Goal: Information Seeking & Learning: Learn about a topic

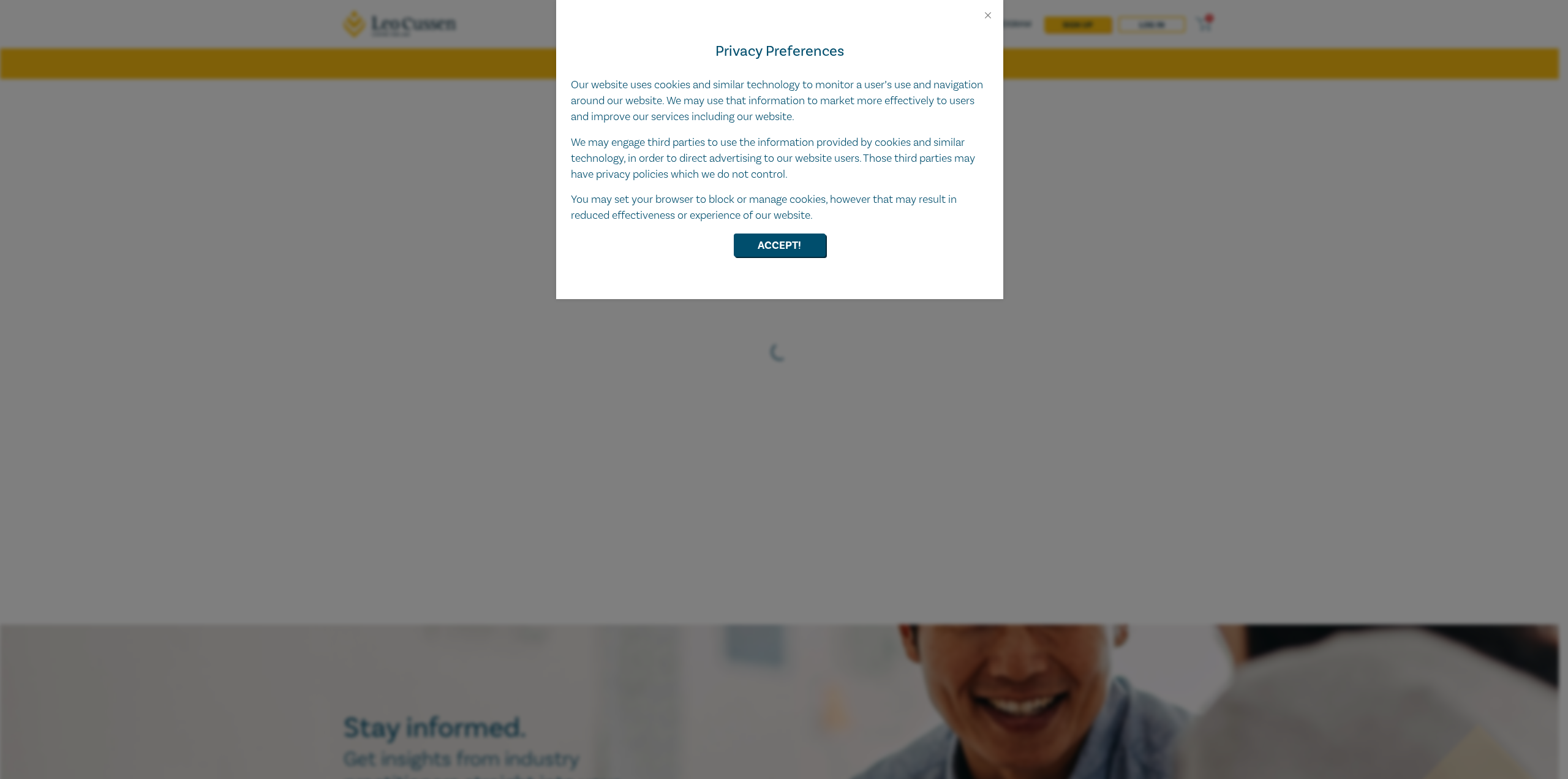
click at [213, 351] on div "Privacy Preferences Our website uses cookies and similar technology to monitor …" at bounding box center [784, 389] width 1568 height 779
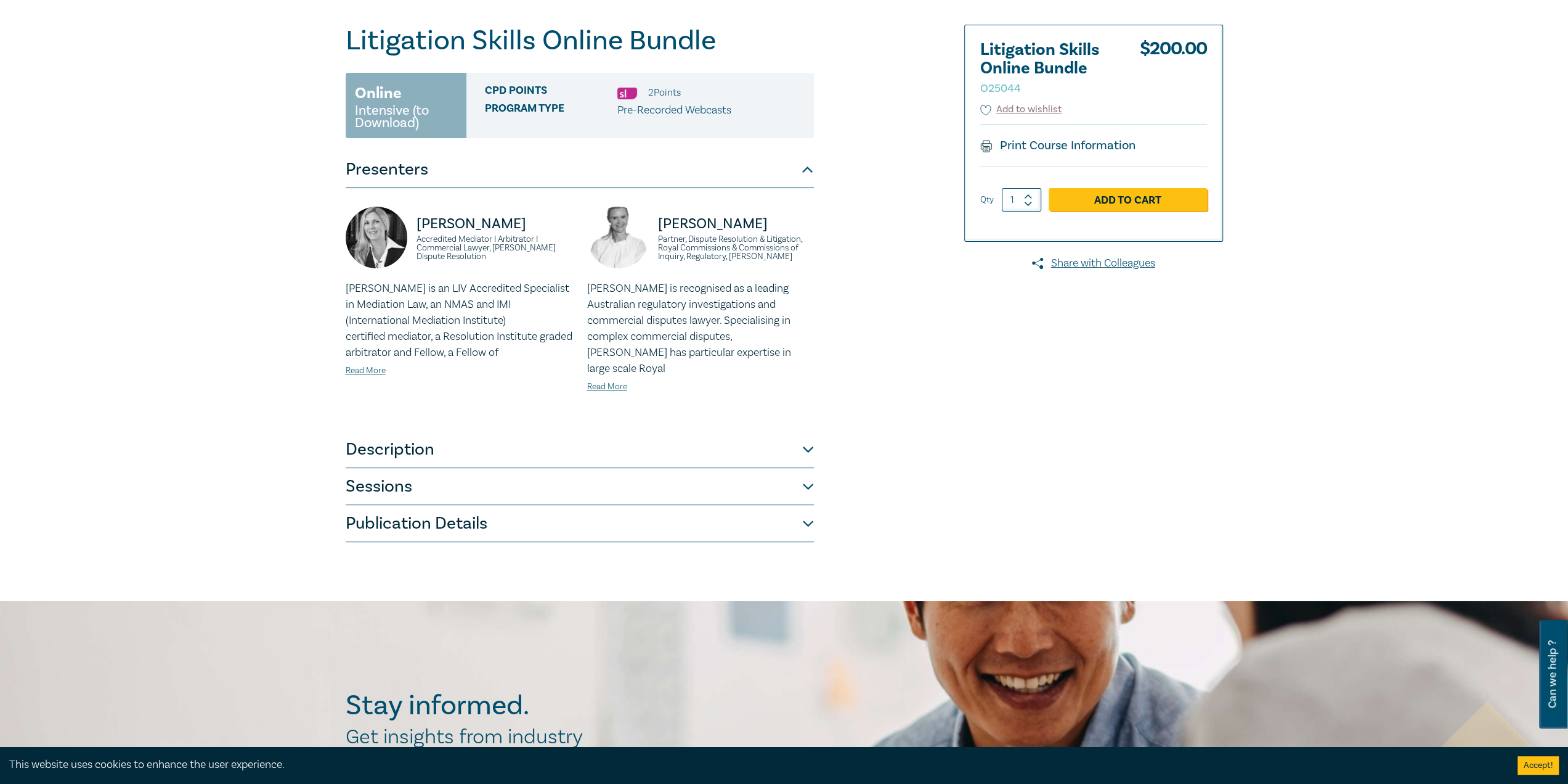
scroll to position [123, 0]
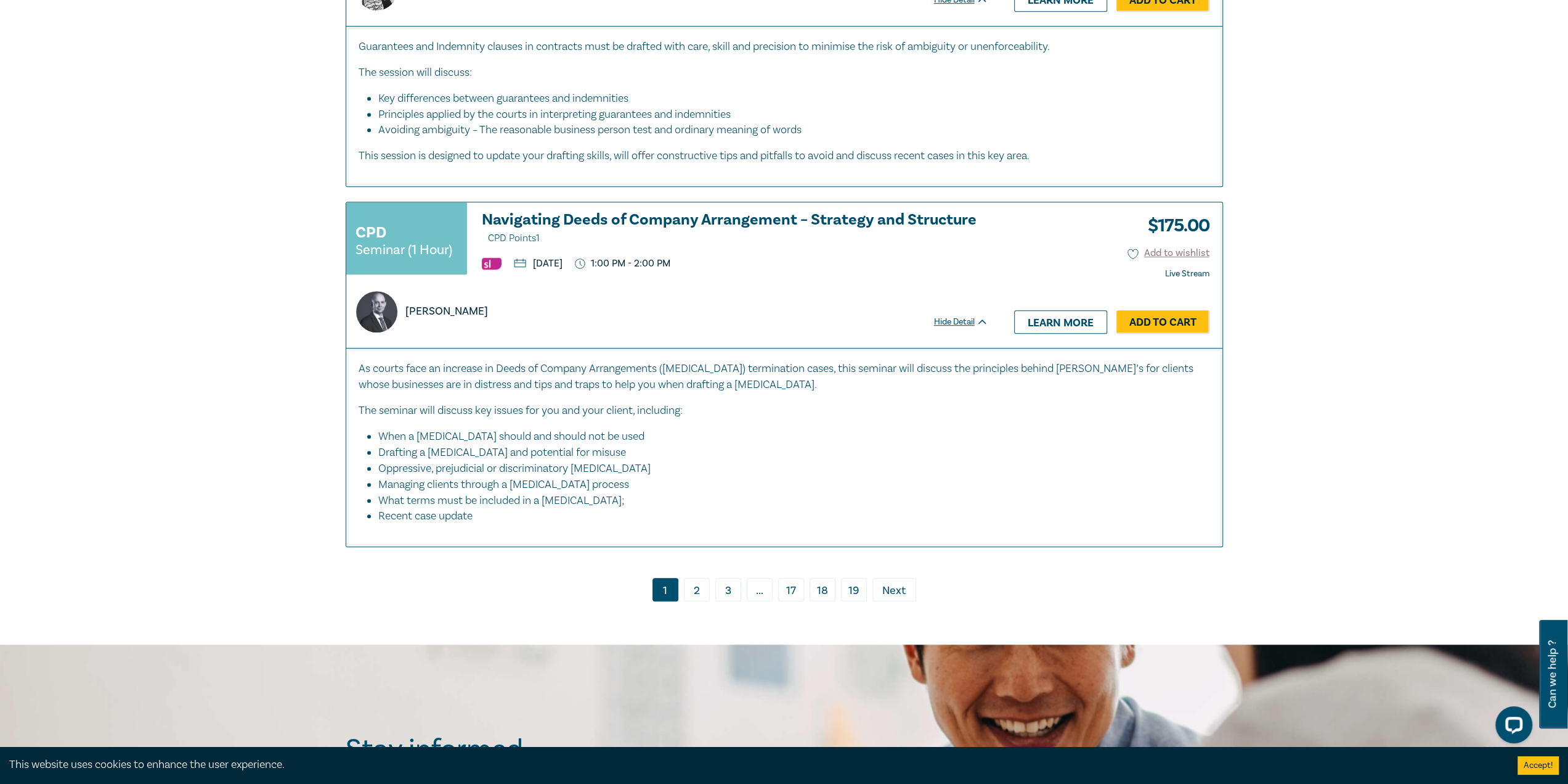
scroll to position [5425, 0]
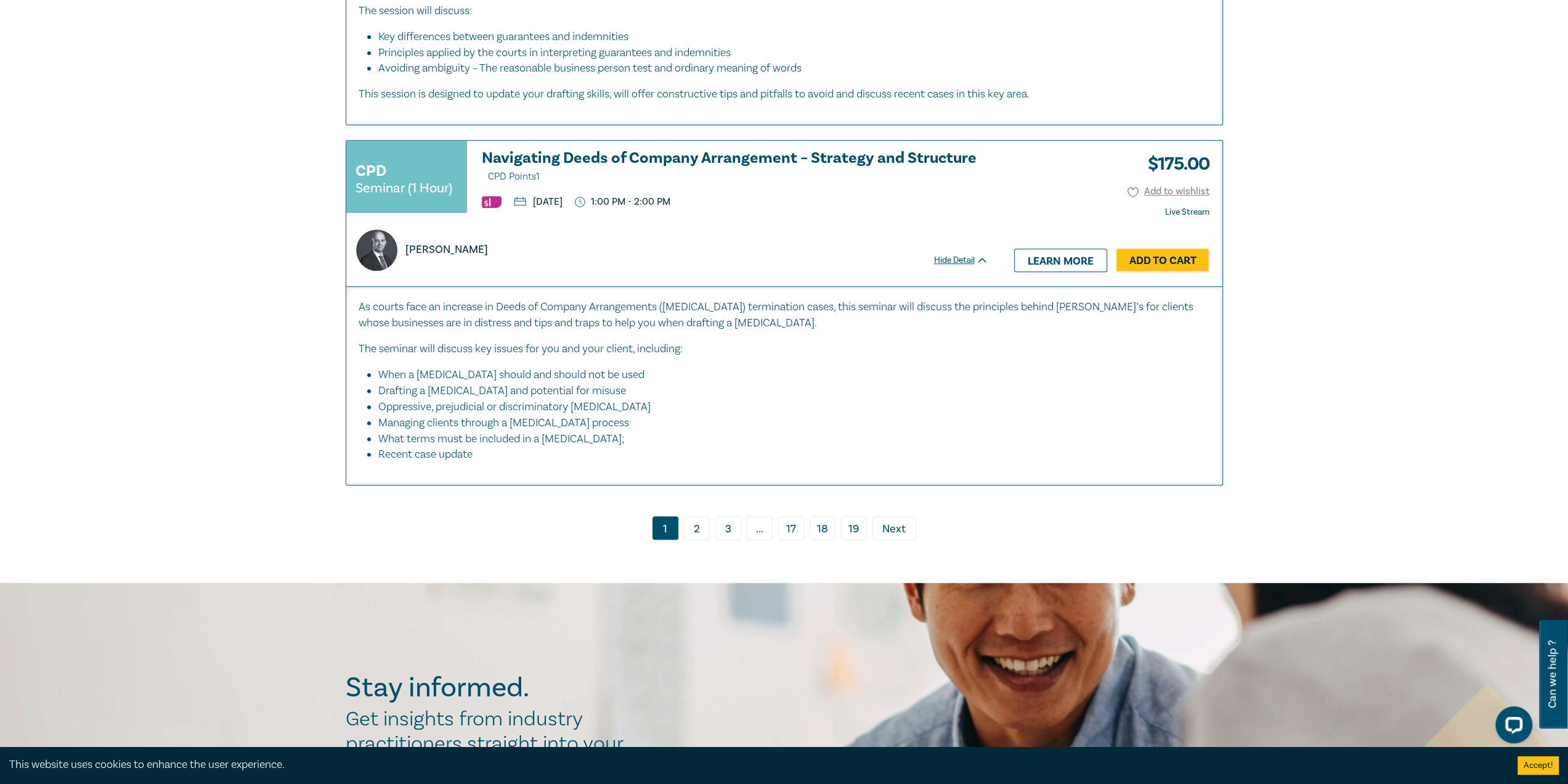
click at [684, 516] on link "2" at bounding box center [697, 528] width 26 height 24
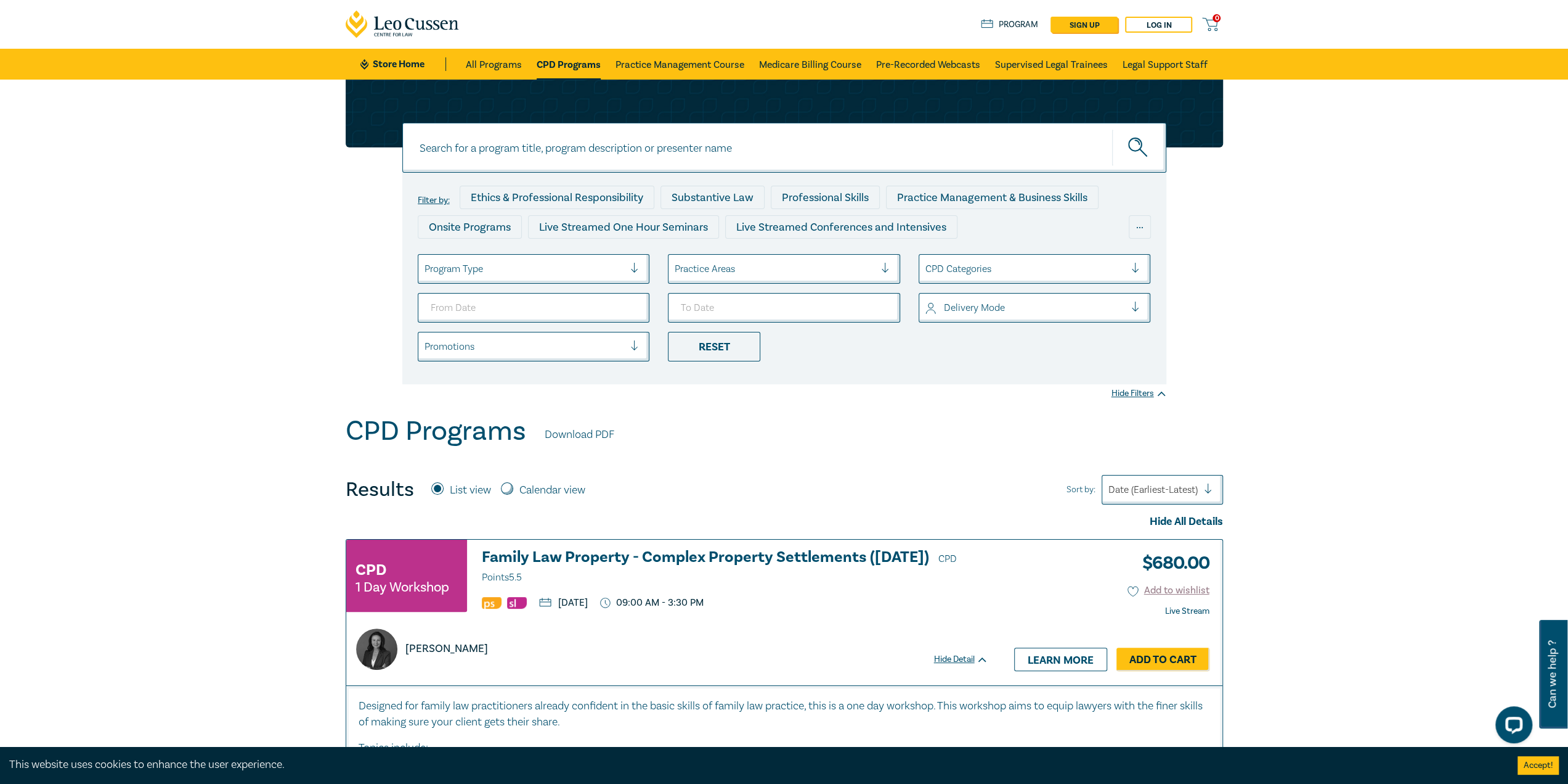
click at [519, 262] on div at bounding box center [524, 268] width 201 height 16
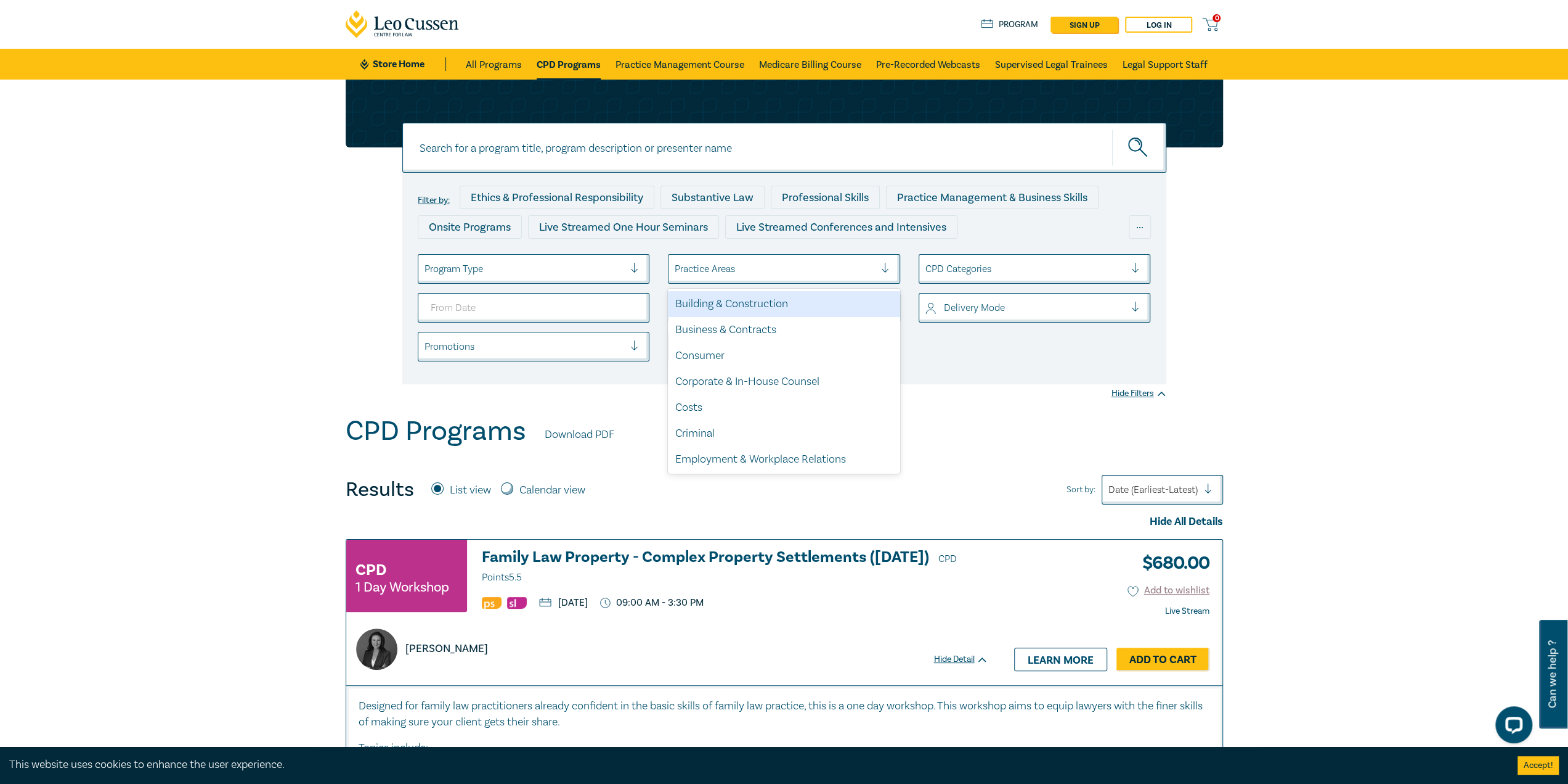
click at [729, 267] on div at bounding box center [775, 268] width 201 height 16
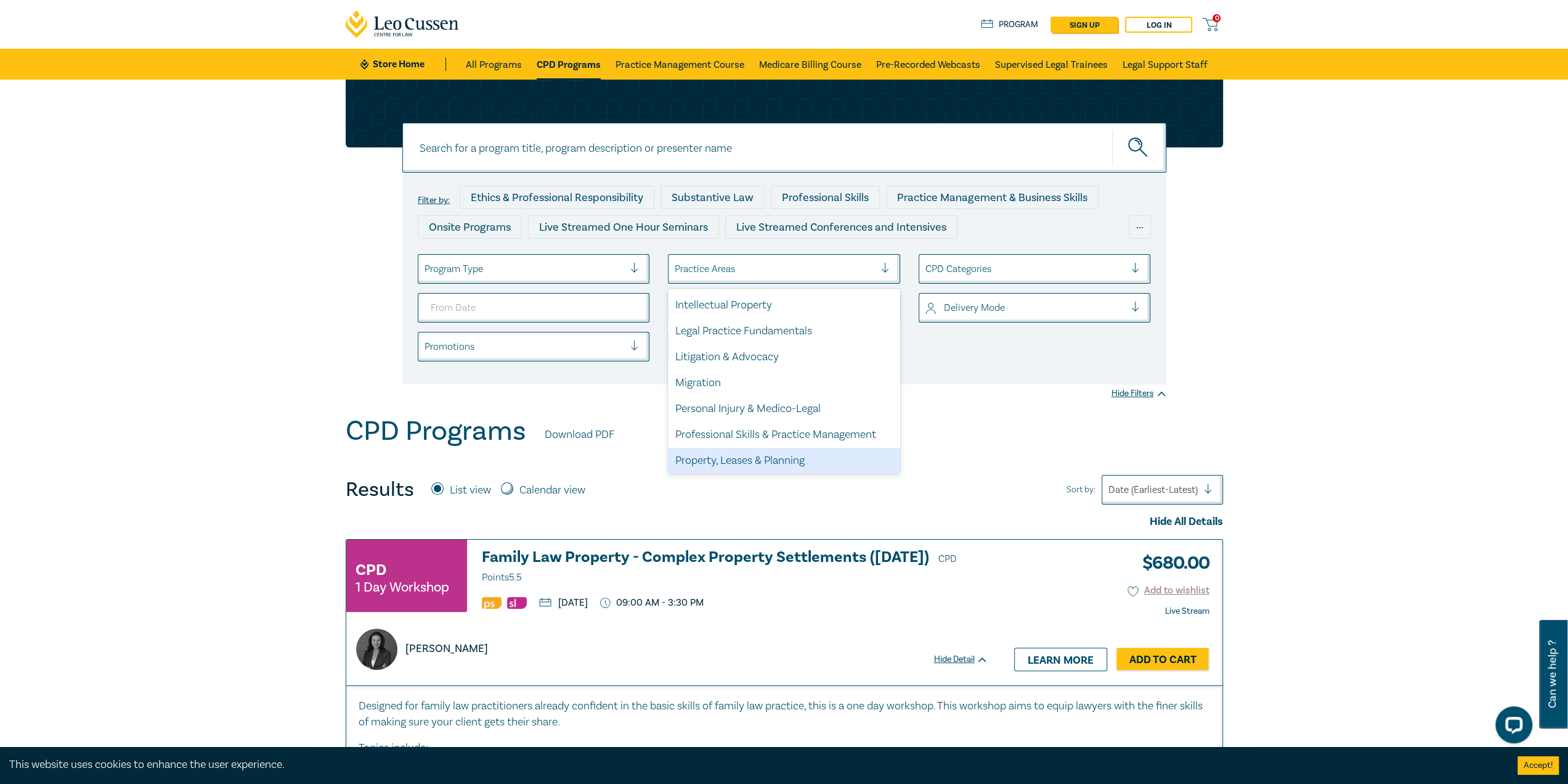
scroll to position [301, 0]
click at [749, 367] on div "Litigation & Advocacy" at bounding box center [784, 365] width 232 height 26
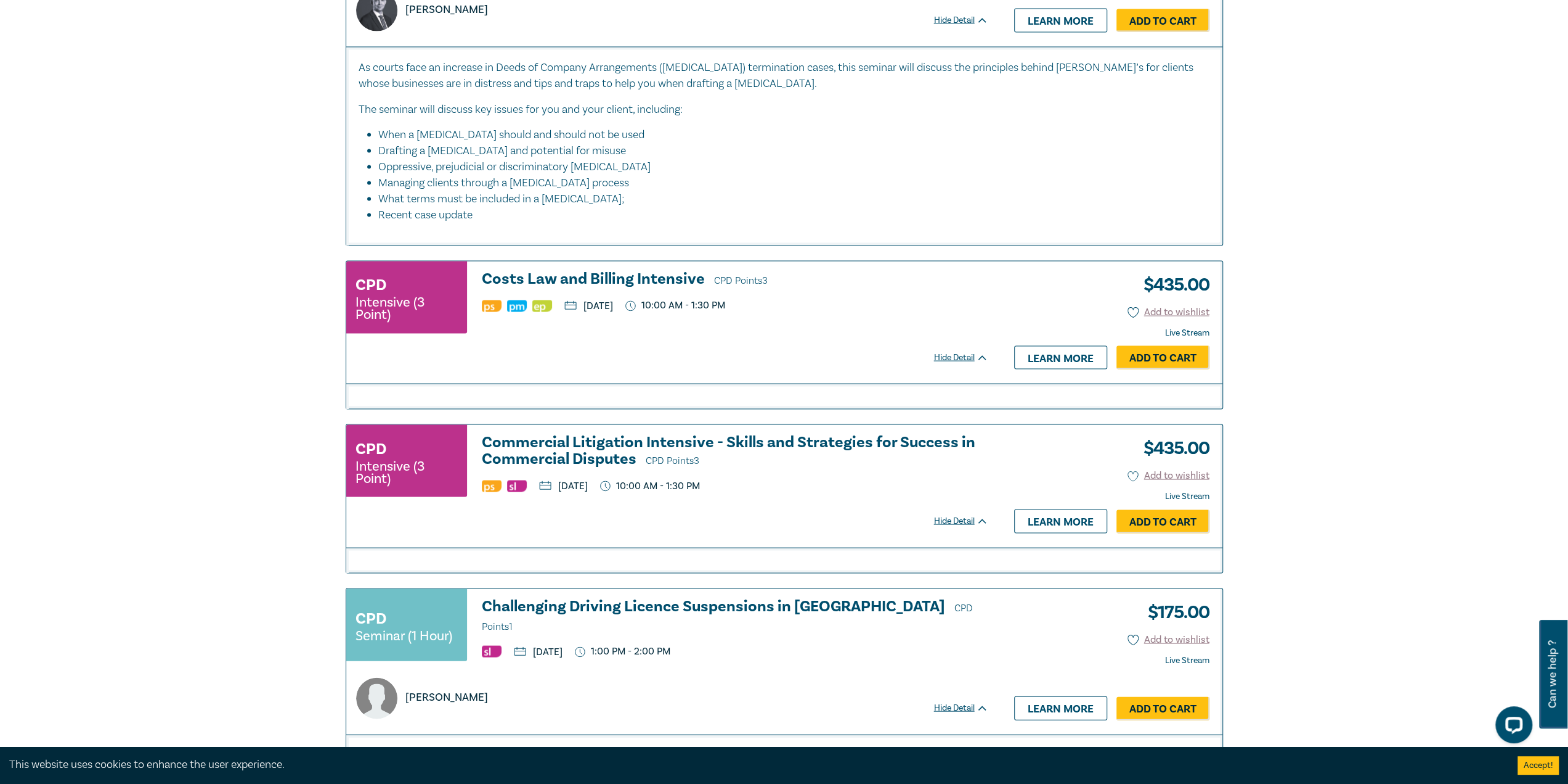
scroll to position [2343, 0]
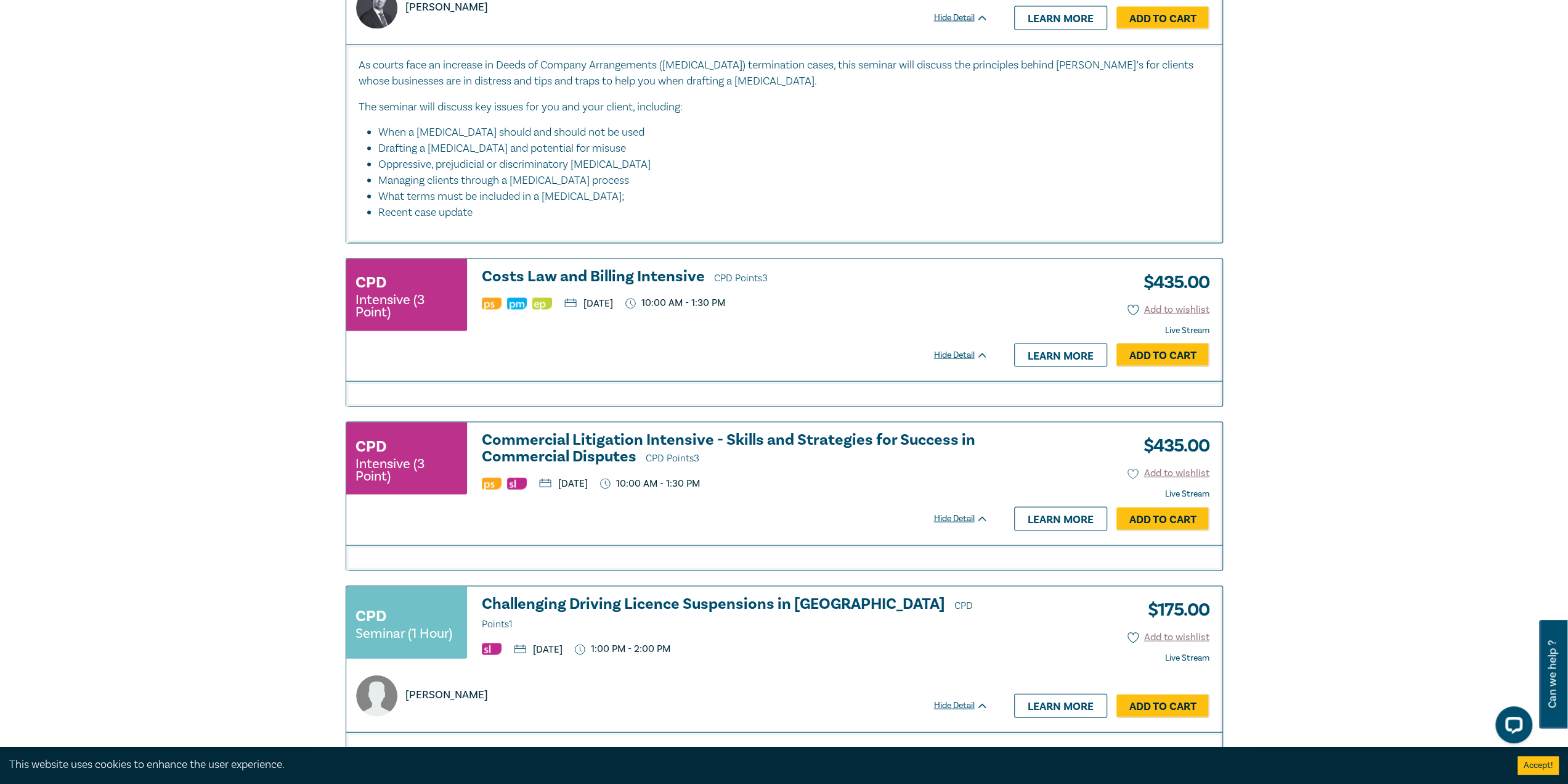
click at [641, 431] on h3 "Commercial Litigation Intensive - Skills and Strategies for Success in Commerci…" at bounding box center [735, 448] width 506 height 35
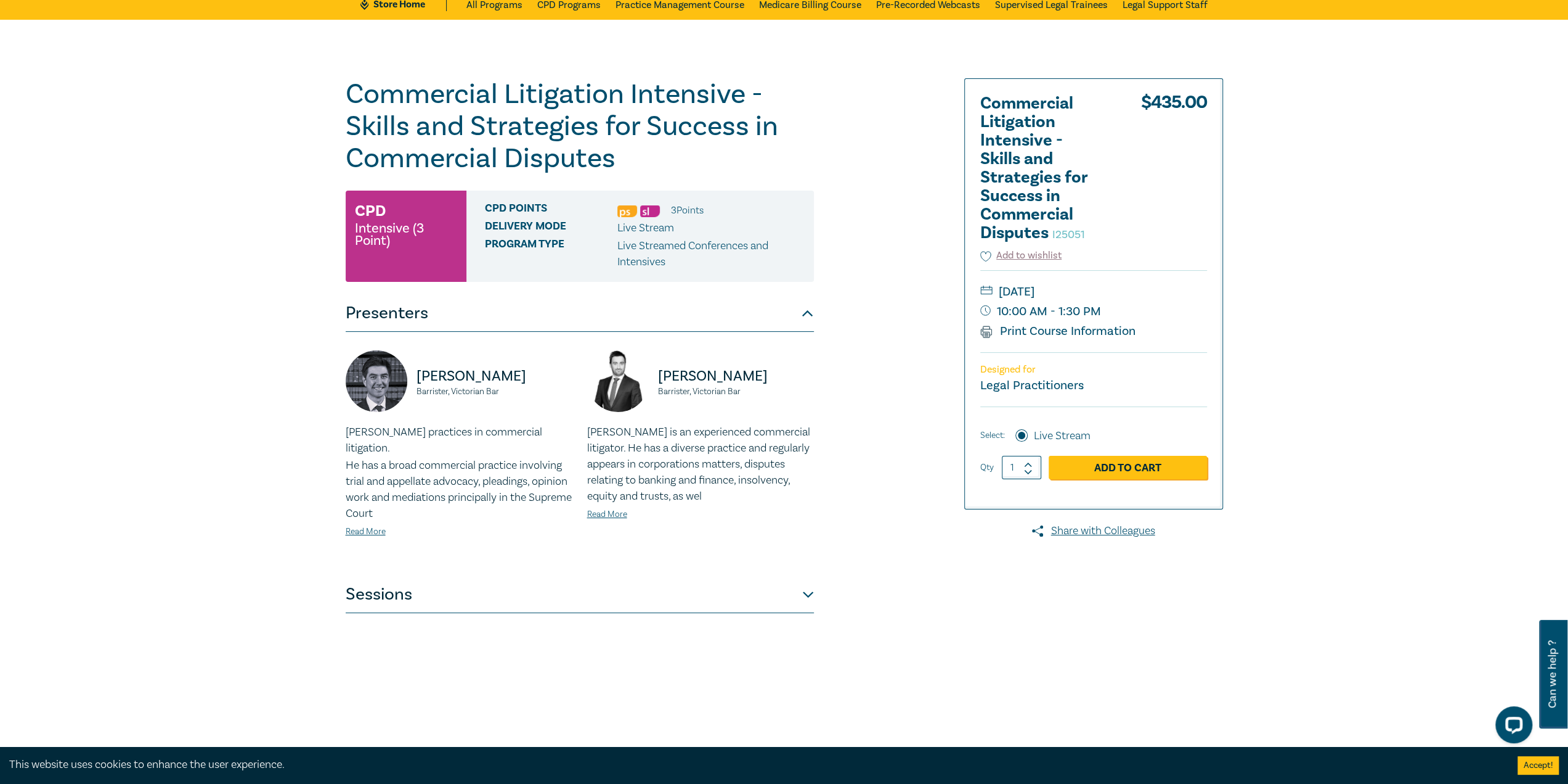
scroll to position [62, 0]
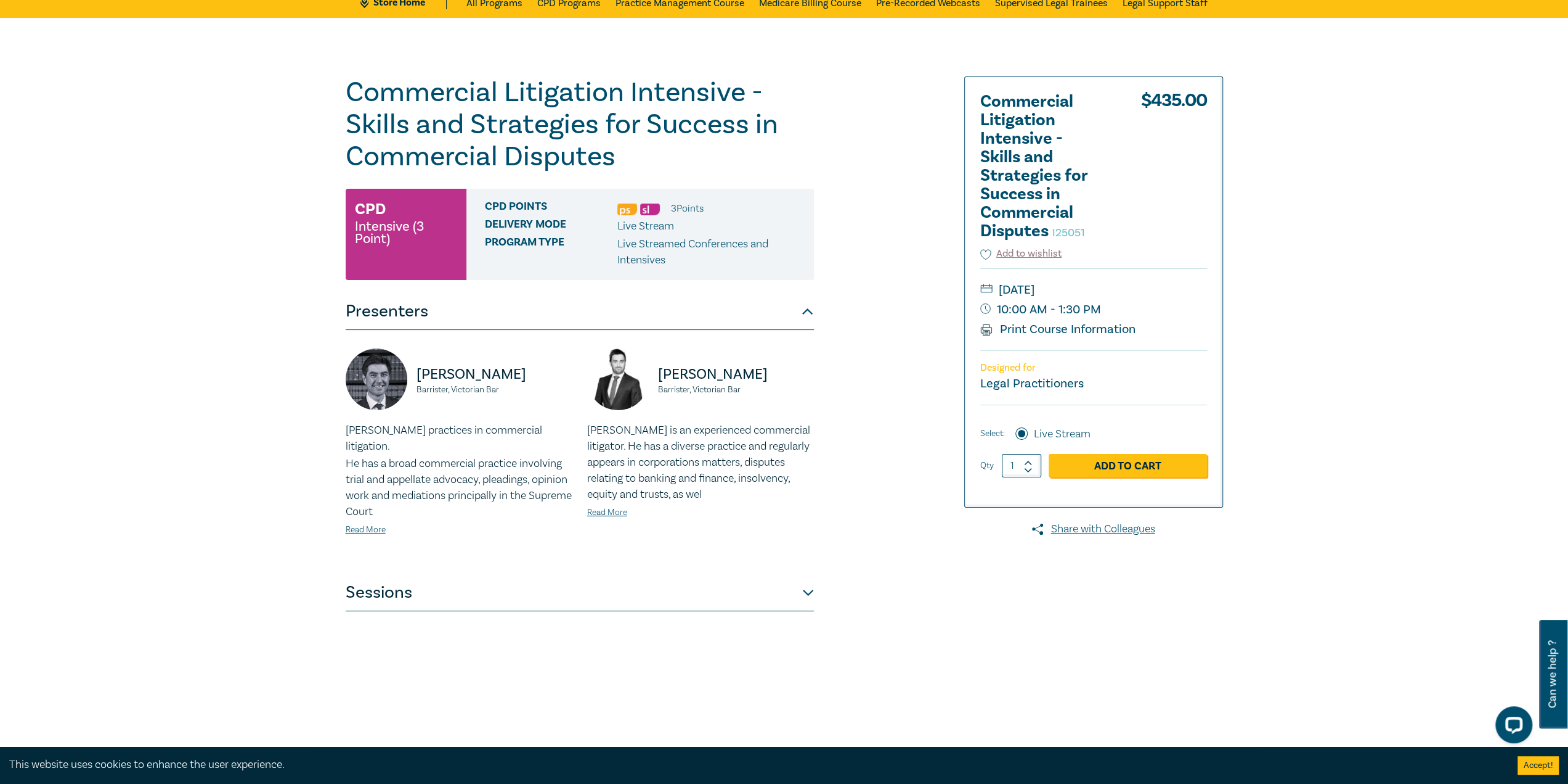
click at [411, 574] on button "Sessions" at bounding box center [580, 592] width 469 height 37
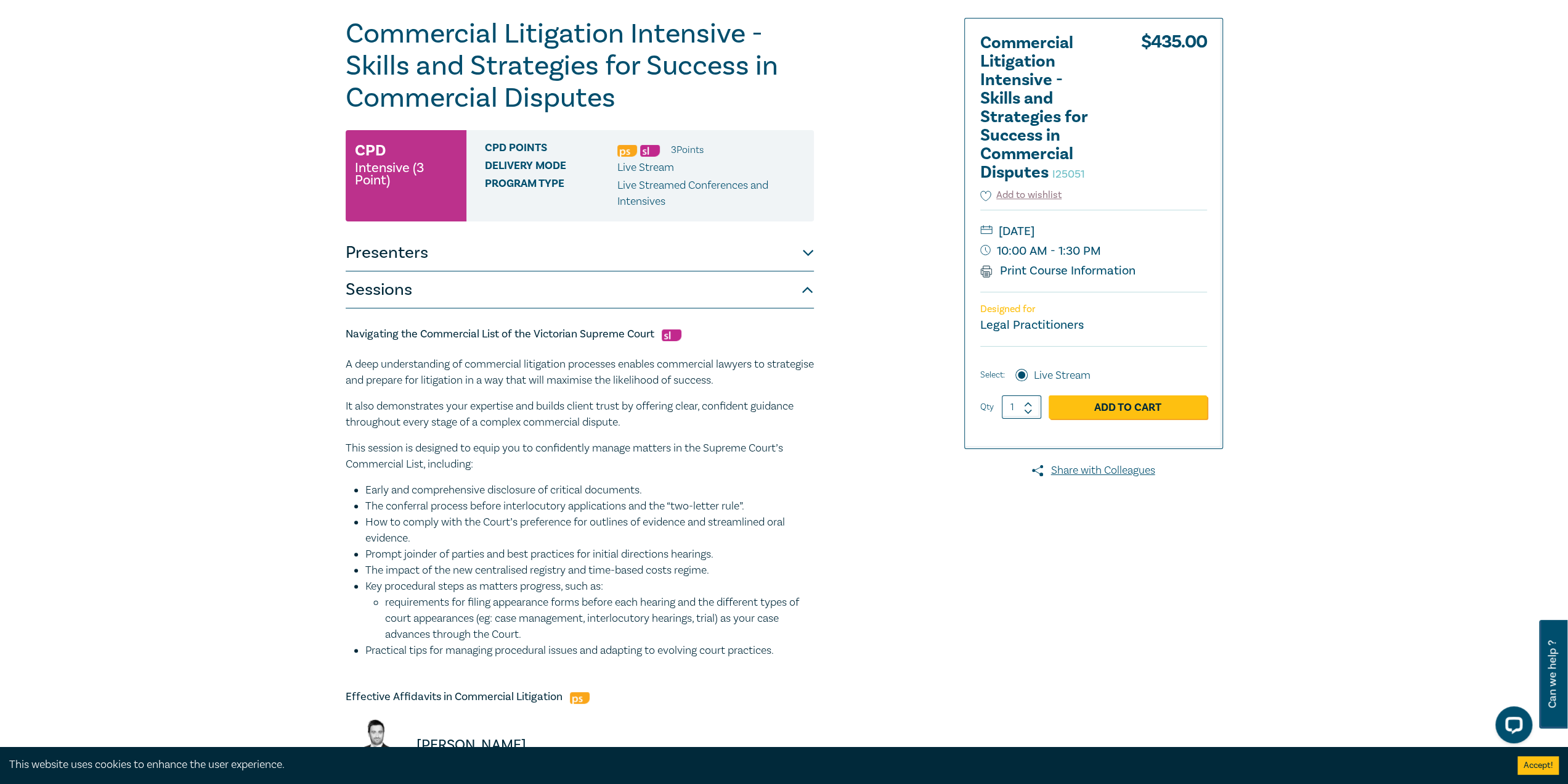
scroll to position [185, 0]
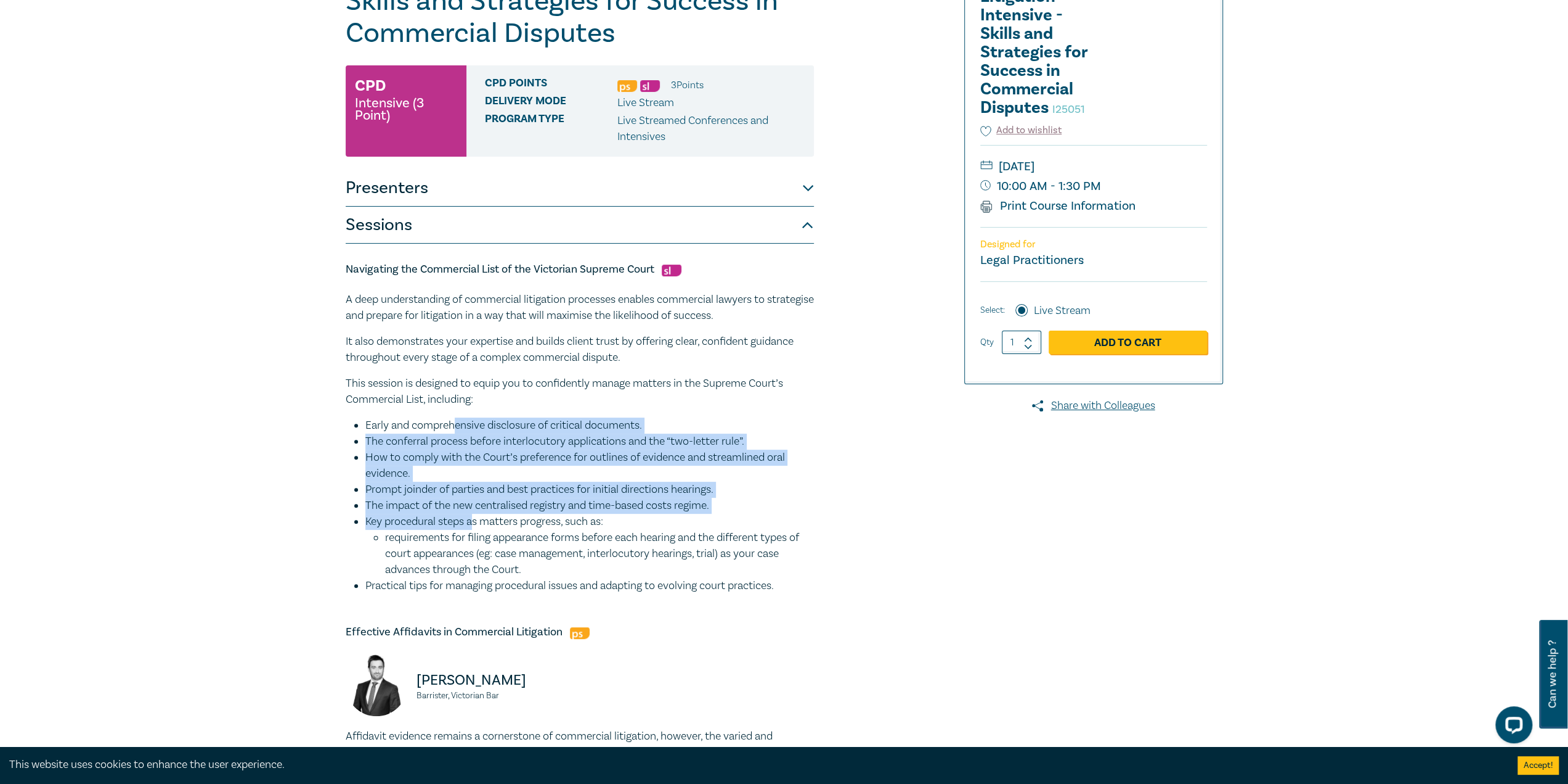
drag, startPoint x: 450, startPoint y: 417, endPoint x: 473, endPoint y: 518, distance: 103.6
click at [473, 518] on ul "Early and comprehensive disclosure of critical documents. The conferral process…" at bounding box center [580, 505] width 469 height 176
click at [475, 521] on li "Key procedural steps as matters progress, such as: requirements for filing appe…" at bounding box center [590, 546] width 449 height 65
drag, startPoint x: 478, startPoint y: 431, endPoint x: 496, endPoint y: 493, distance: 64.6
click at [496, 493] on ul "Early and comprehensive disclosure of critical documents. The conferral process…" at bounding box center [580, 505] width 469 height 176
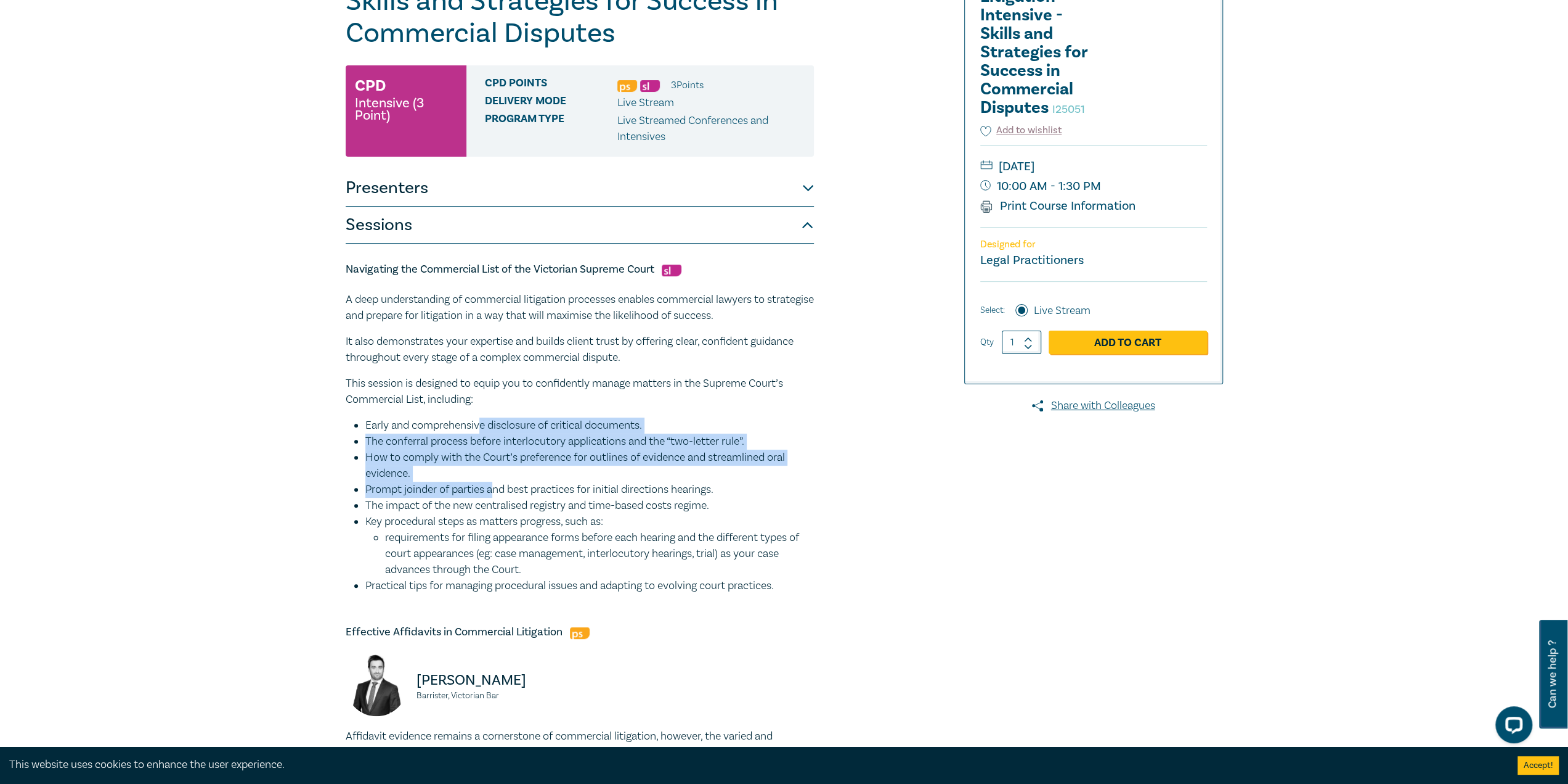
click at [496, 493] on li "Prompt joinder of parties and best practices for initial directions hearings." at bounding box center [590, 490] width 449 height 16
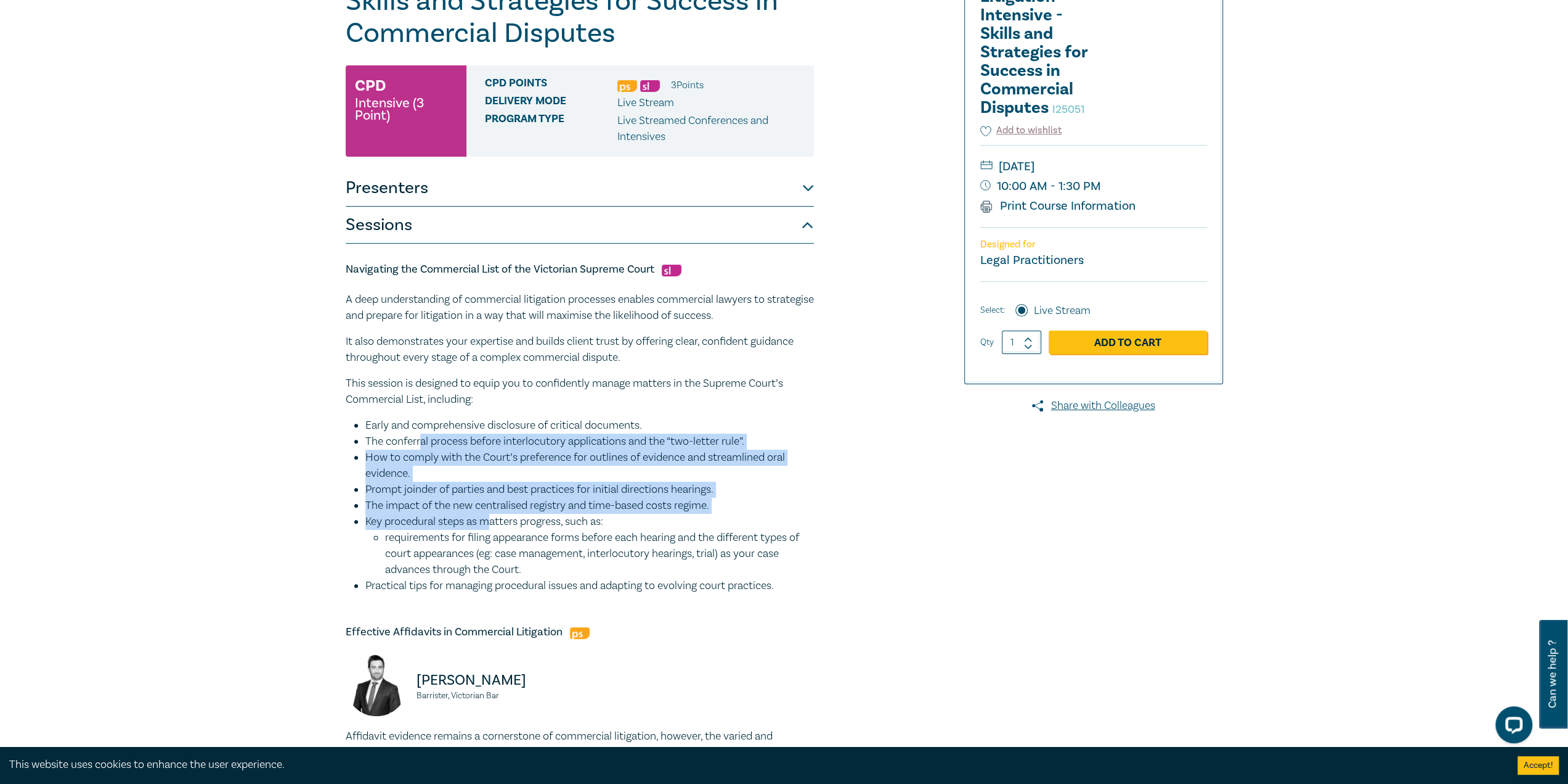
drag, startPoint x: 418, startPoint y: 440, endPoint x: 490, endPoint y: 515, distance: 104.0
click at [490, 515] on ul "Early and comprehensive disclosure of critical documents. The conferral process…" at bounding box center [580, 505] width 469 height 176
click at [490, 515] on li "Key procedural steps as matters progress, such as: requirements for filing appe…" at bounding box center [590, 546] width 449 height 65
drag, startPoint x: 472, startPoint y: 438, endPoint x: 487, endPoint y: 509, distance: 72.6
click at [487, 509] on ul "Early and comprehensive disclosure of critical documents. The conferral process…" at bounding box center [580, 505] width 469 height 176
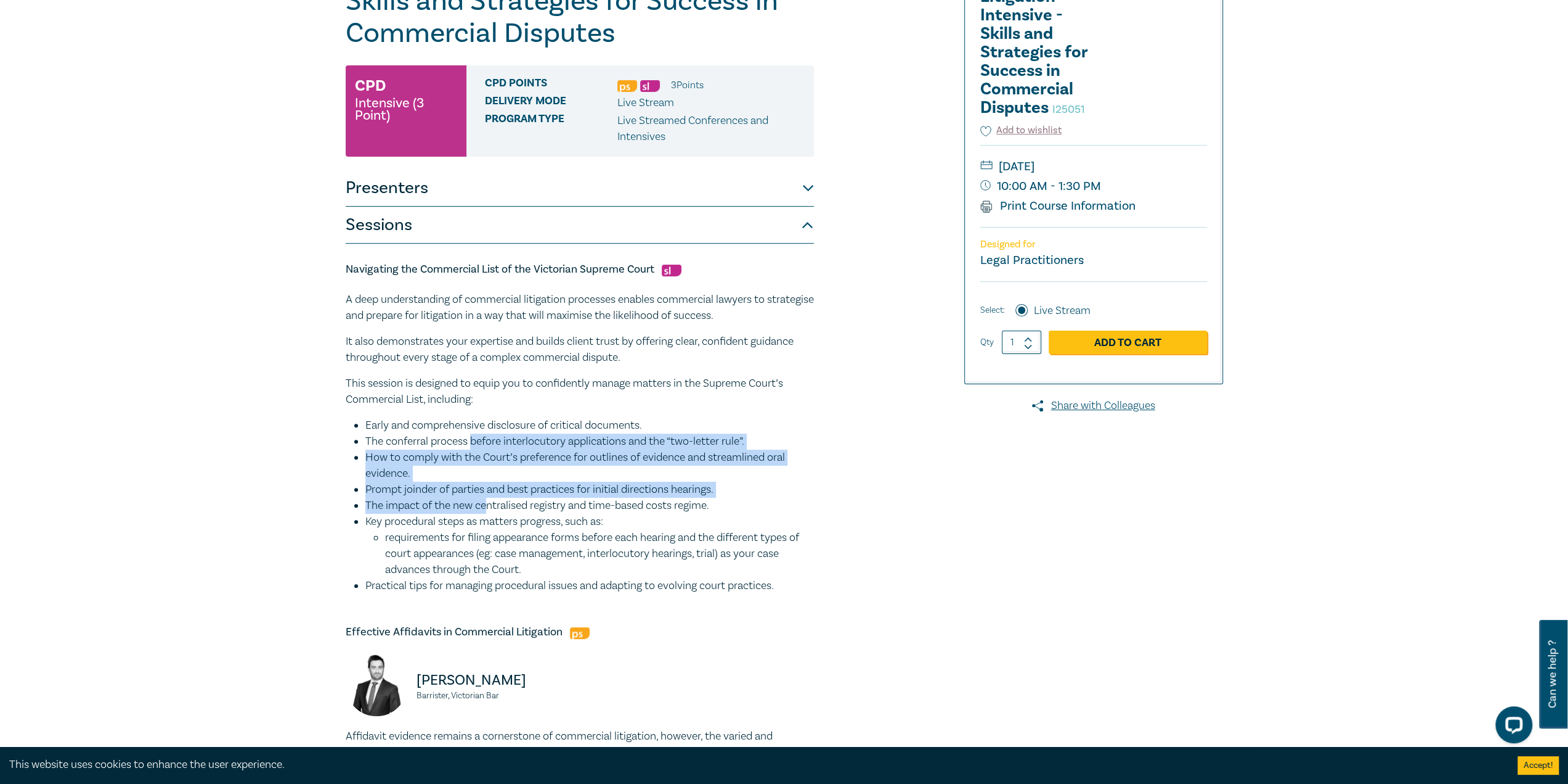
click at [487, 509] on li "The impact of the new centralised registry and time-based costs regime." at bounding box center [590, 506] width 449 height 16
drag, startPoint x: 482, startPoint y: 464, endPoint x: 491, endPoint y: 508, distance: 44.9
click at [491, 508] on ul "Early and comprehensive disclosure of critical documents. The conferral process…" at bounding box center [580, 505] width 469 height 176
click at [491, 508] on li "The impact of the new centralised registry and time-based costs regime." at bounding box center [590, 506] width 449 height 16
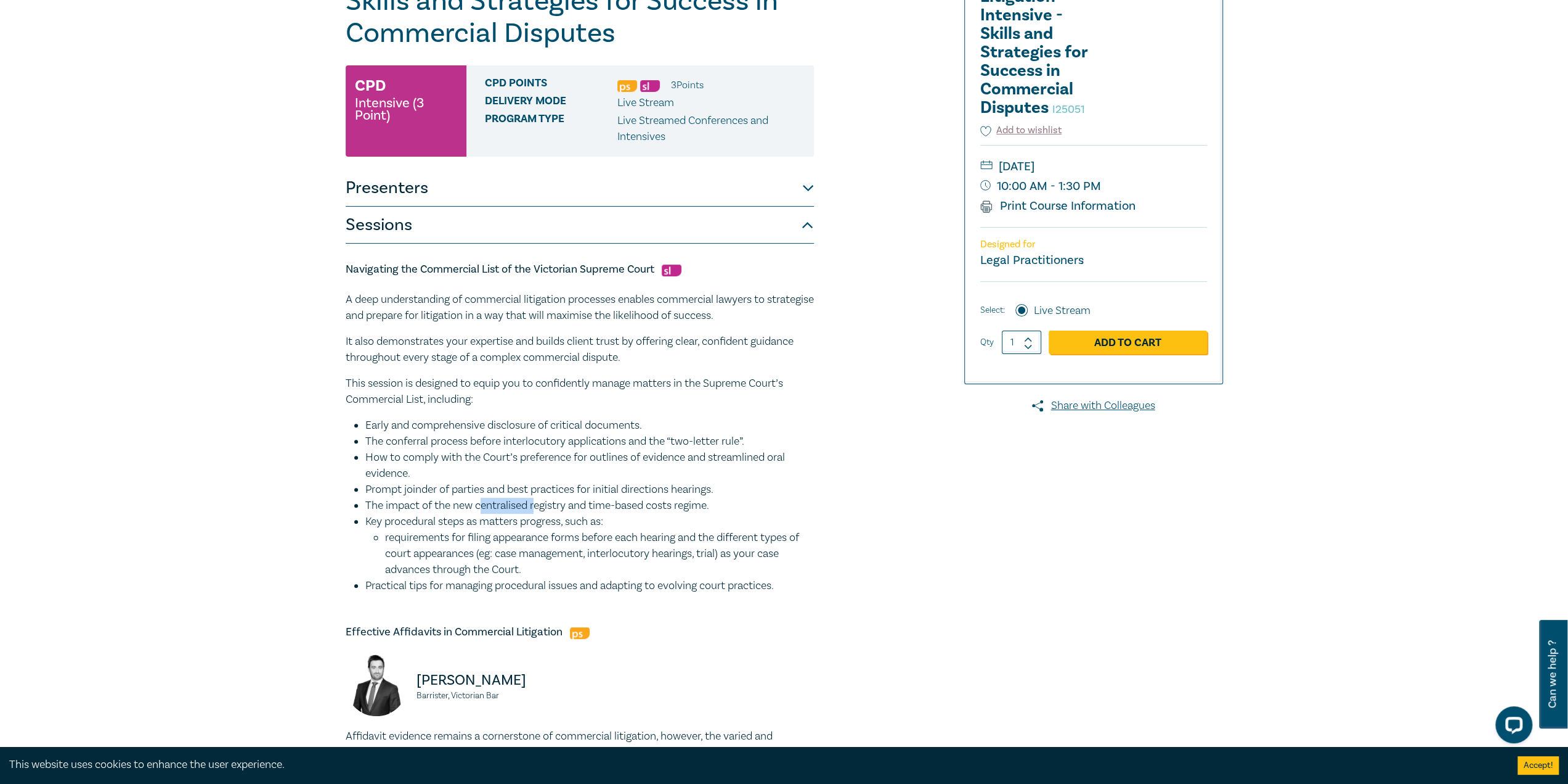
click at [492, 507] on li "The impact of the new centralised registry and time-based costs regime." at bounding box center [590, 506] width 449 height 16
drag, startPoint x: 480, startPoint y: 458, endPoint x: 487, endPoint y: 513, distance: 55.4
click at [487, 513] on ul "Early and comprehensive disclosure of critical documents. The conferral process…" at bounding box center [580, 505] width 469 height 176
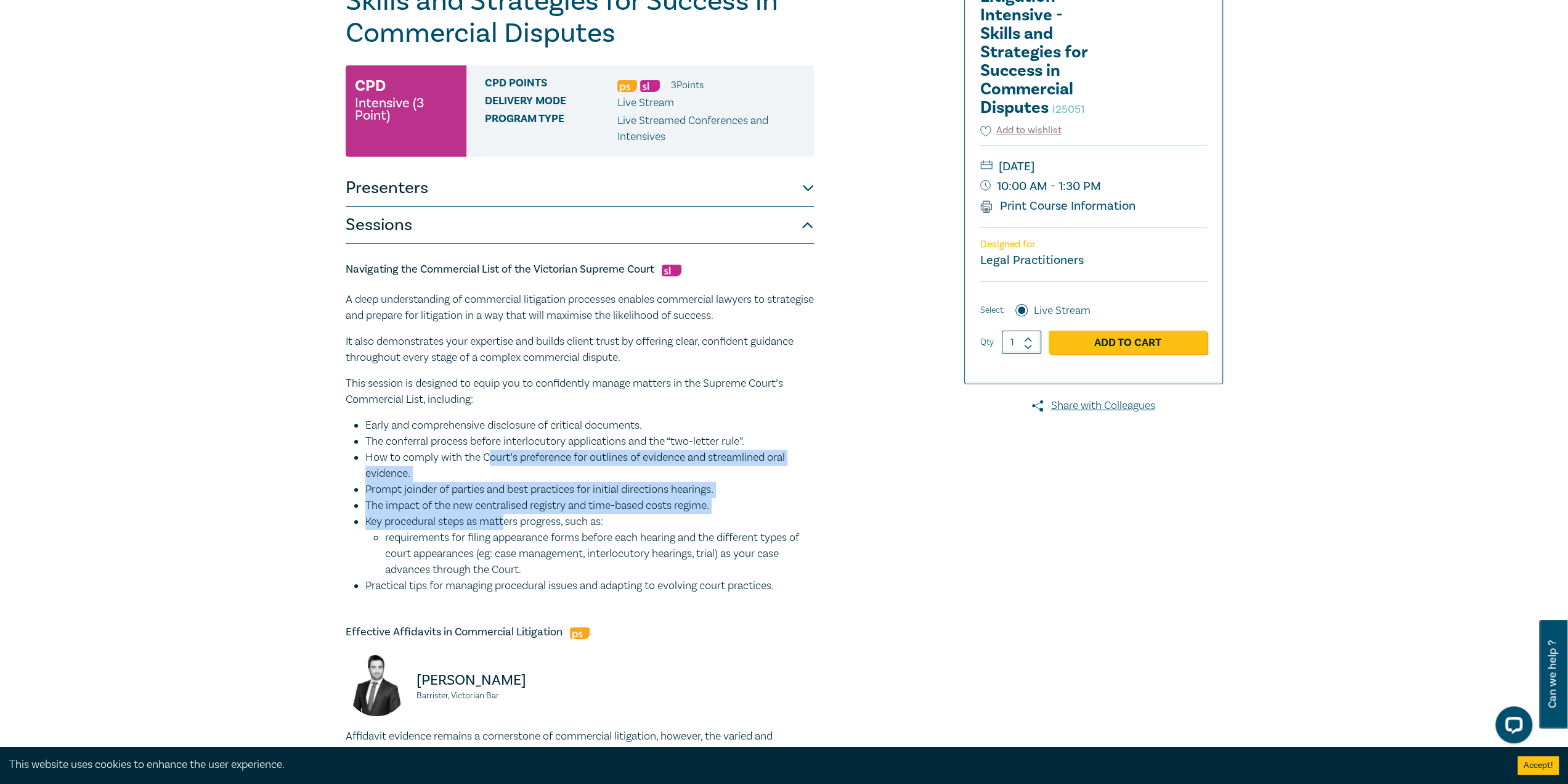
drag, startPoint x: 494, startPoint y: 450, endPoint x: 504, endPoint y: 528, distance: 78.6
click at [504, 528] on ul "Early and comprehensive disclosure of critical documents. The conferral process…" at bounding box center [580, 505] width 469 height 176
click at [505, 527] on li "Key procedural steps as matters progress, such as: requirements for filing appe…" at bounding box center [590, 546] width 449 height 65
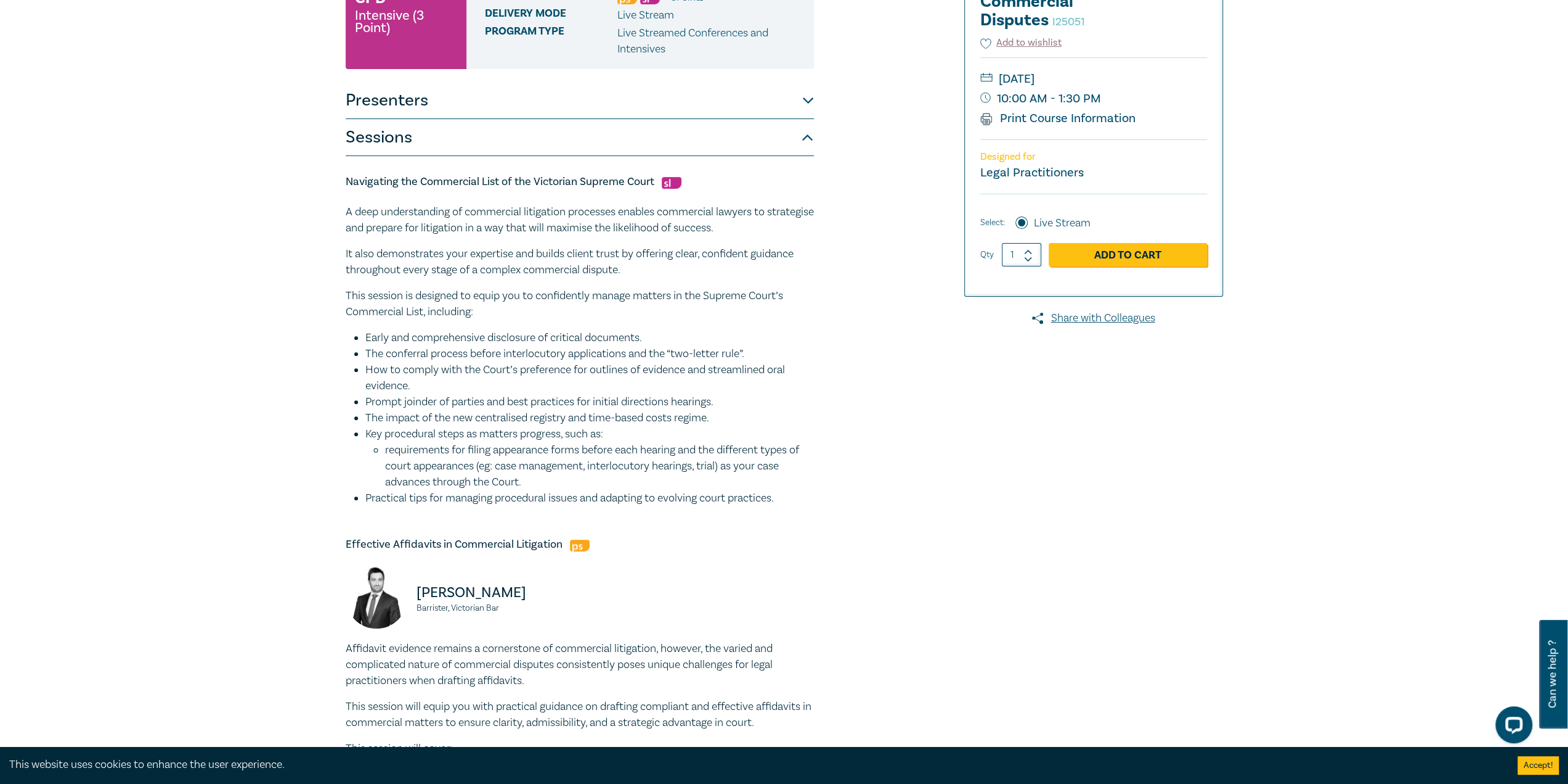
scroll to position [308, 0]
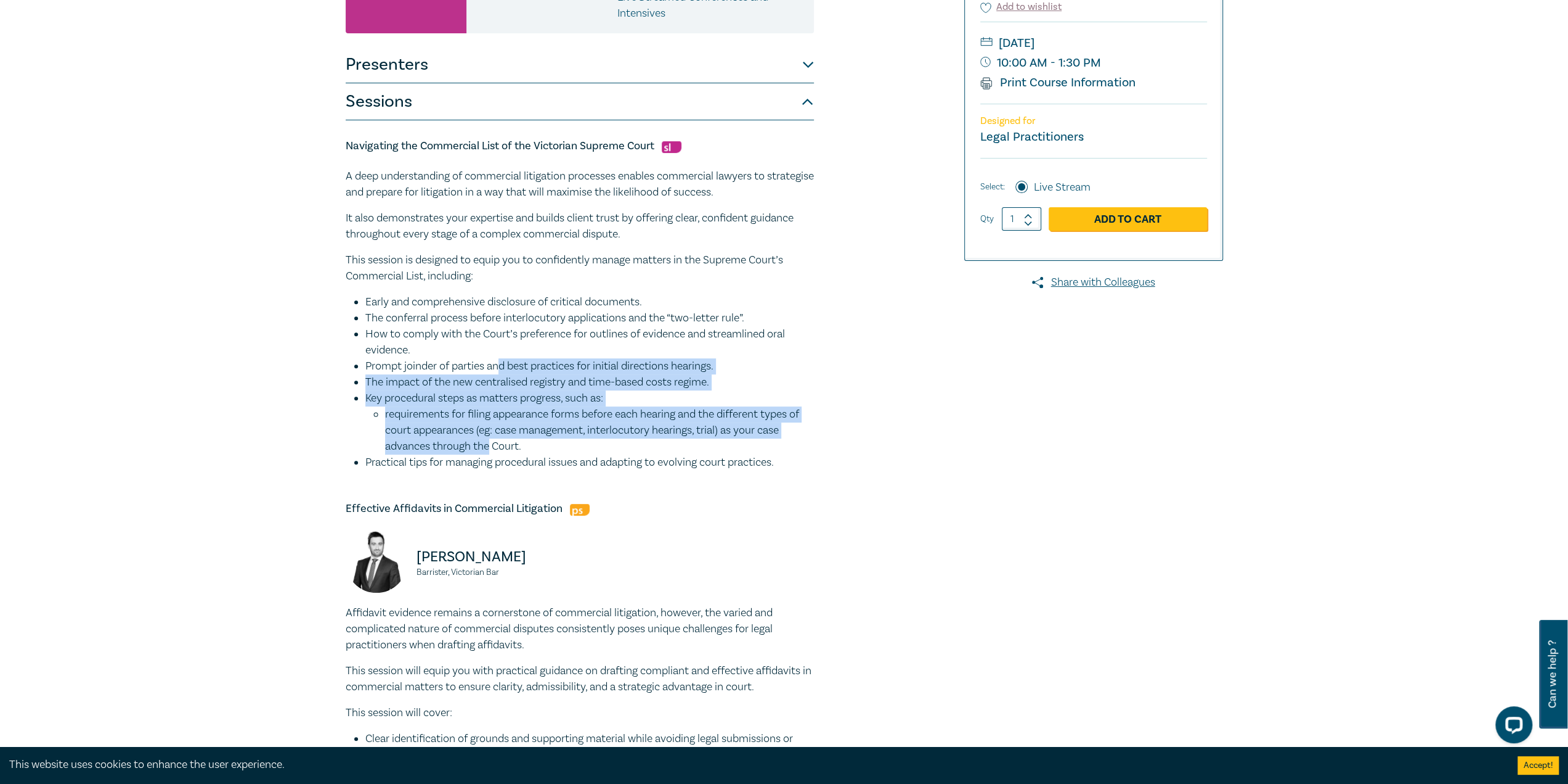
drag, startPoint x: 499, startPoint y: 361, endPoint x: 490, endPoint y: 442, distance: 81.5
click at [490, 442] on ul "Early and comprehensive disclosure of critical documents. The conferral process…" at bounding box center [580, 382] width 469 height 176
click at [490, 442] on li "requirements for filing appearance forms before each hearing and the different …" at bounding box center [600, 430] width 429 height 48
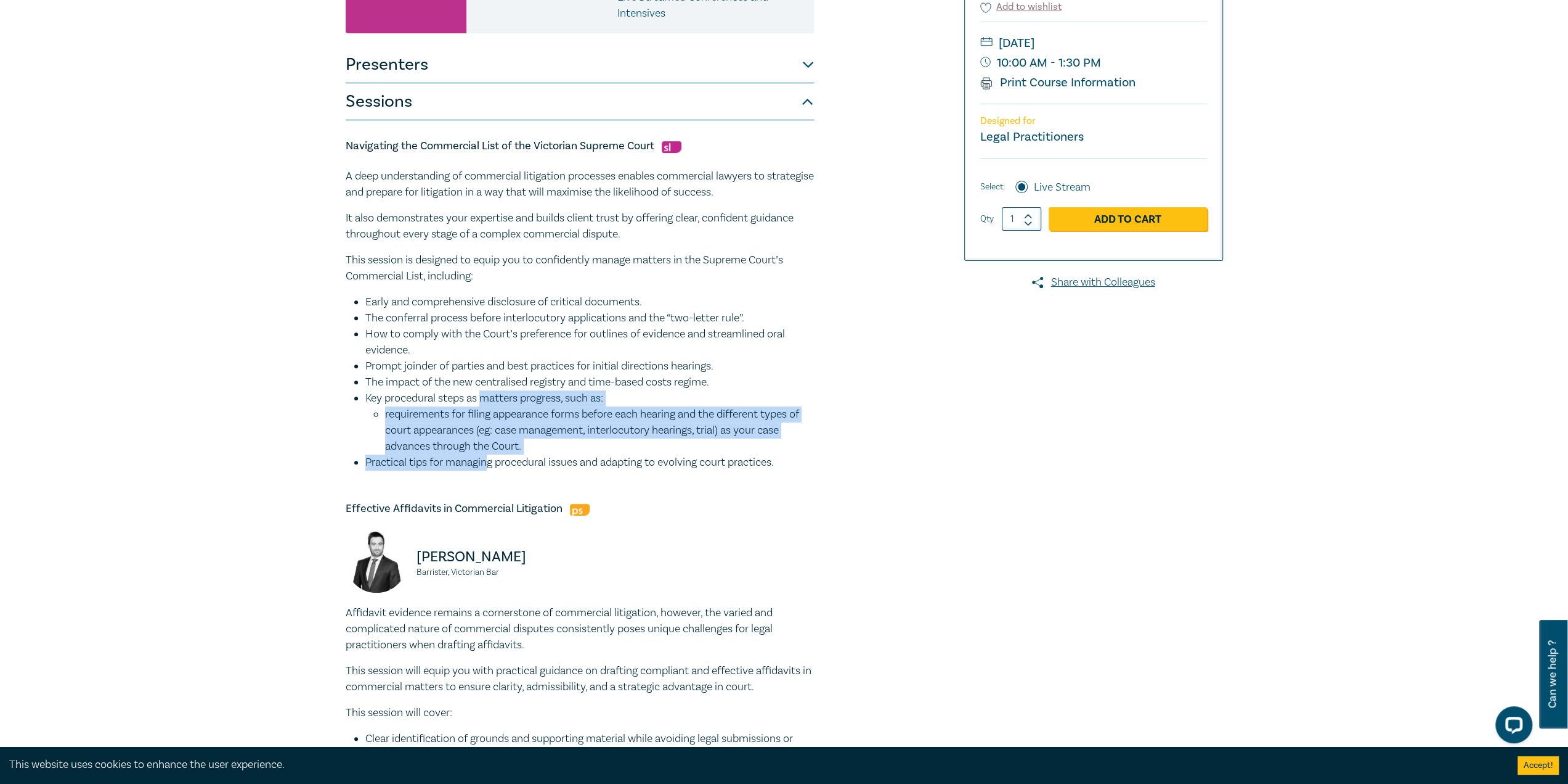
drag, startPoint x: 482, startPoint y: 395, endPoint x: 488, endPoint y: 455, distance: 60.3
click at [488, 455] on ul "Early and comprehensive disclosure of critical documents. The conferral process…" at bounding box center [580, 382] width 469 height 176
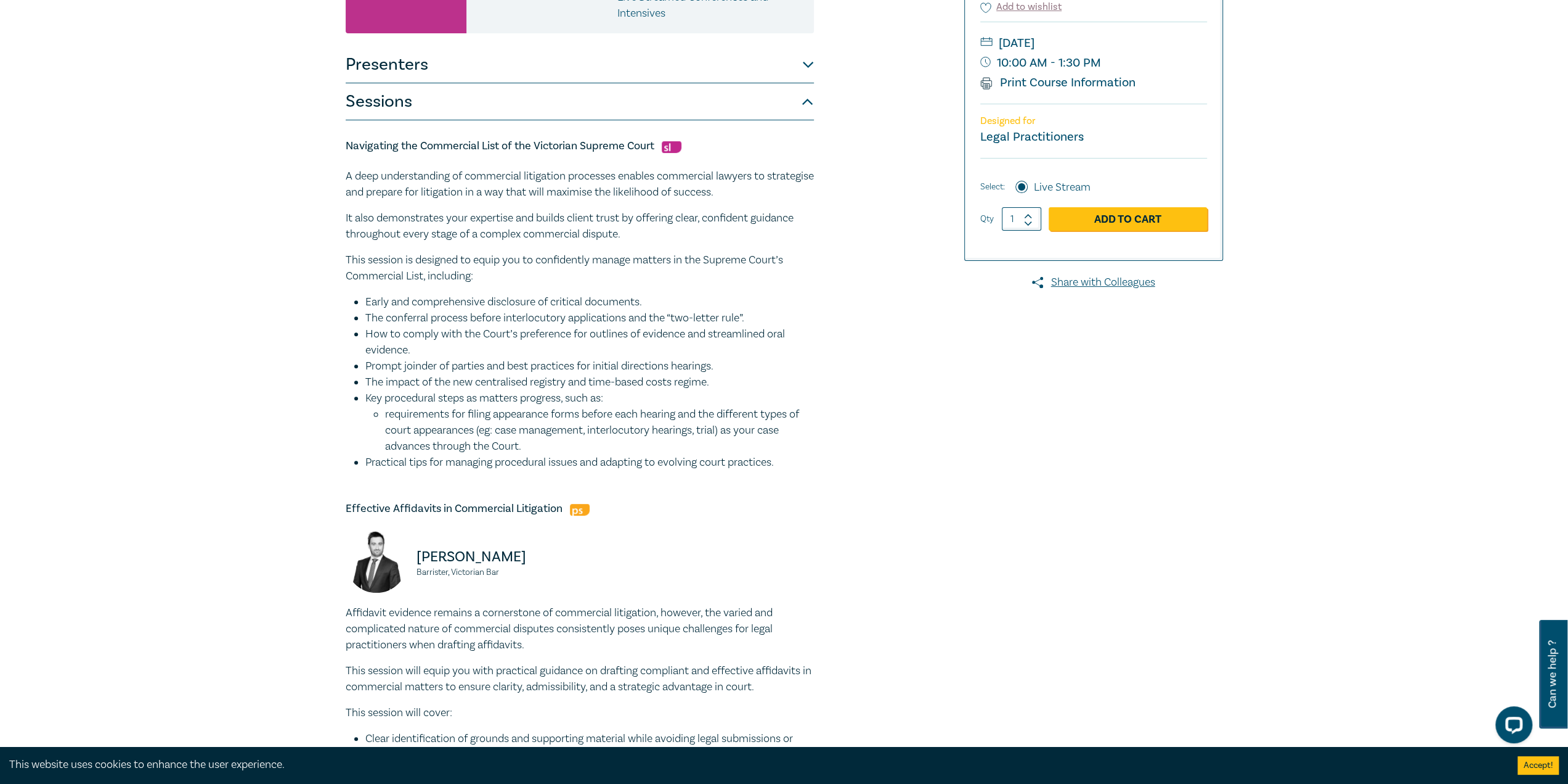
click at [395, 280] on p "This session is designed to equip you to confidently manage matters in the Supr…" at bounding box center [580, 268] width 469 height 32
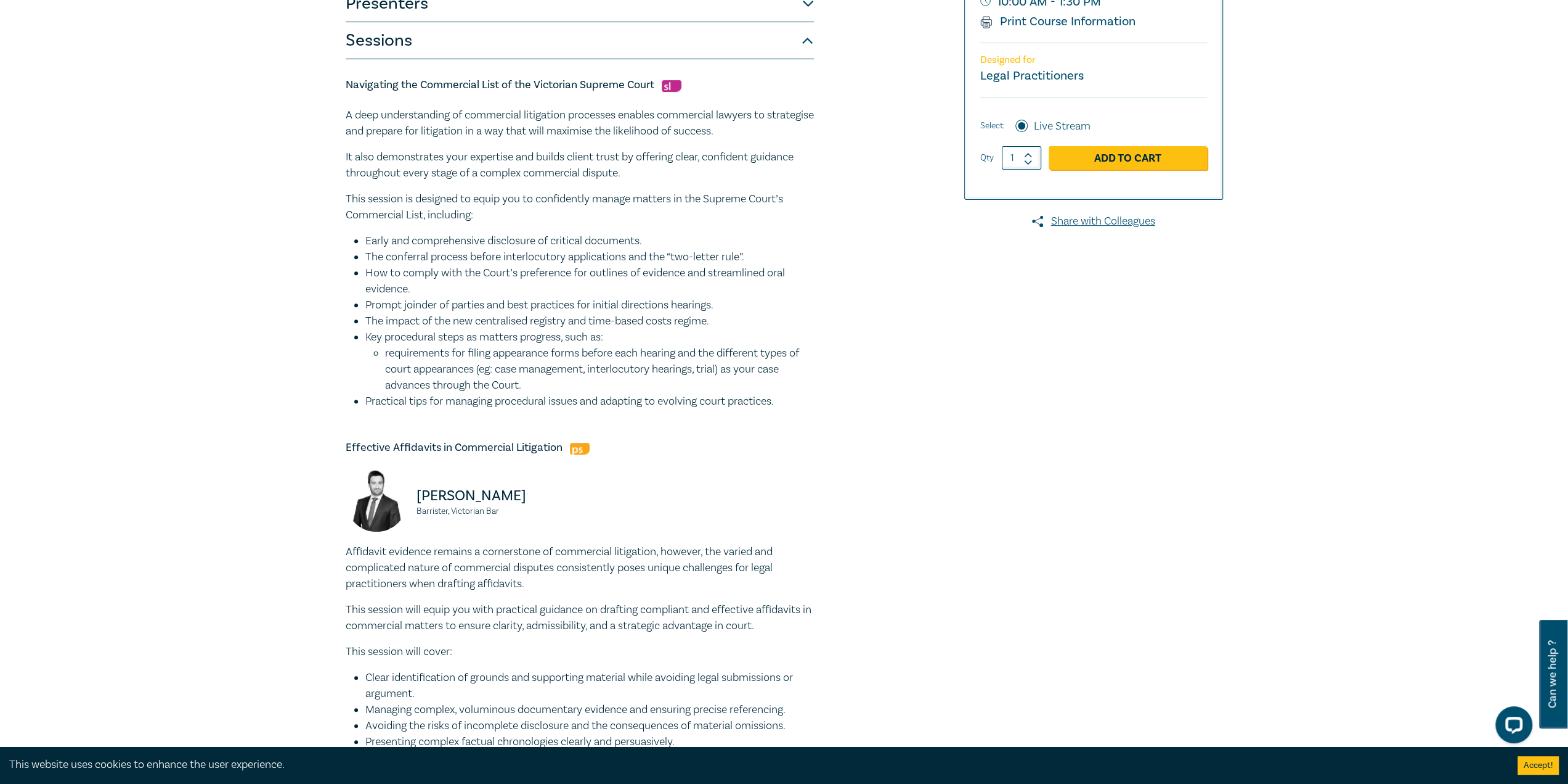
scroll to position [370, 0]
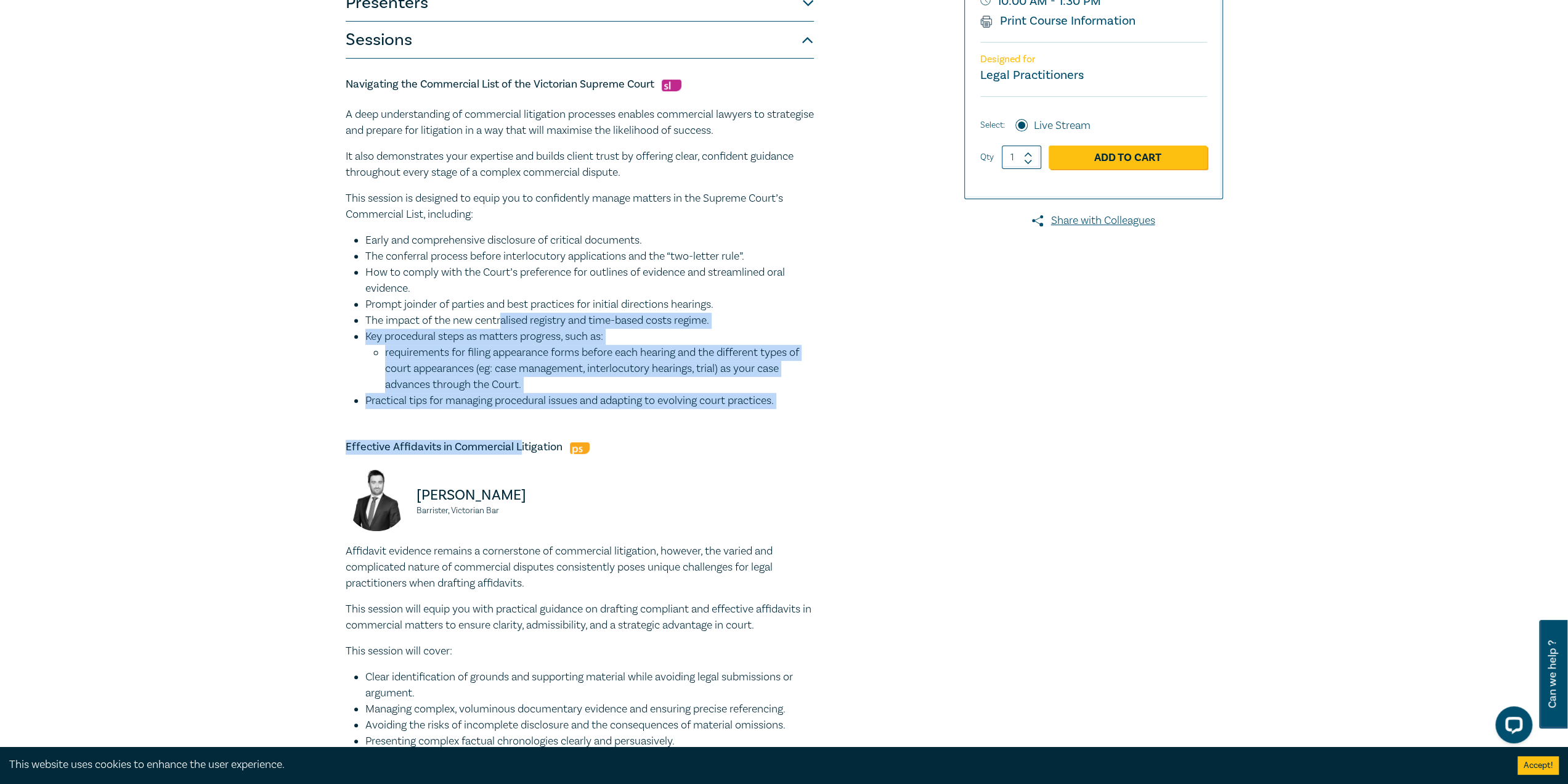
drag, startPoint x: 499, startPoint y: 313, endPoint x: 520, endPoint y: 426, distance: 114.9
click at [520, 426] on div "Navigating the Commercial List of the Victorian Supreme Court A deep understand…" at bounding box center [580, 691] width 469 height 1265
click at [513, 362] on li "requirements for filing appearance forms before each hearing and the different …" at bounding box center [600, 369] width 429 height 48
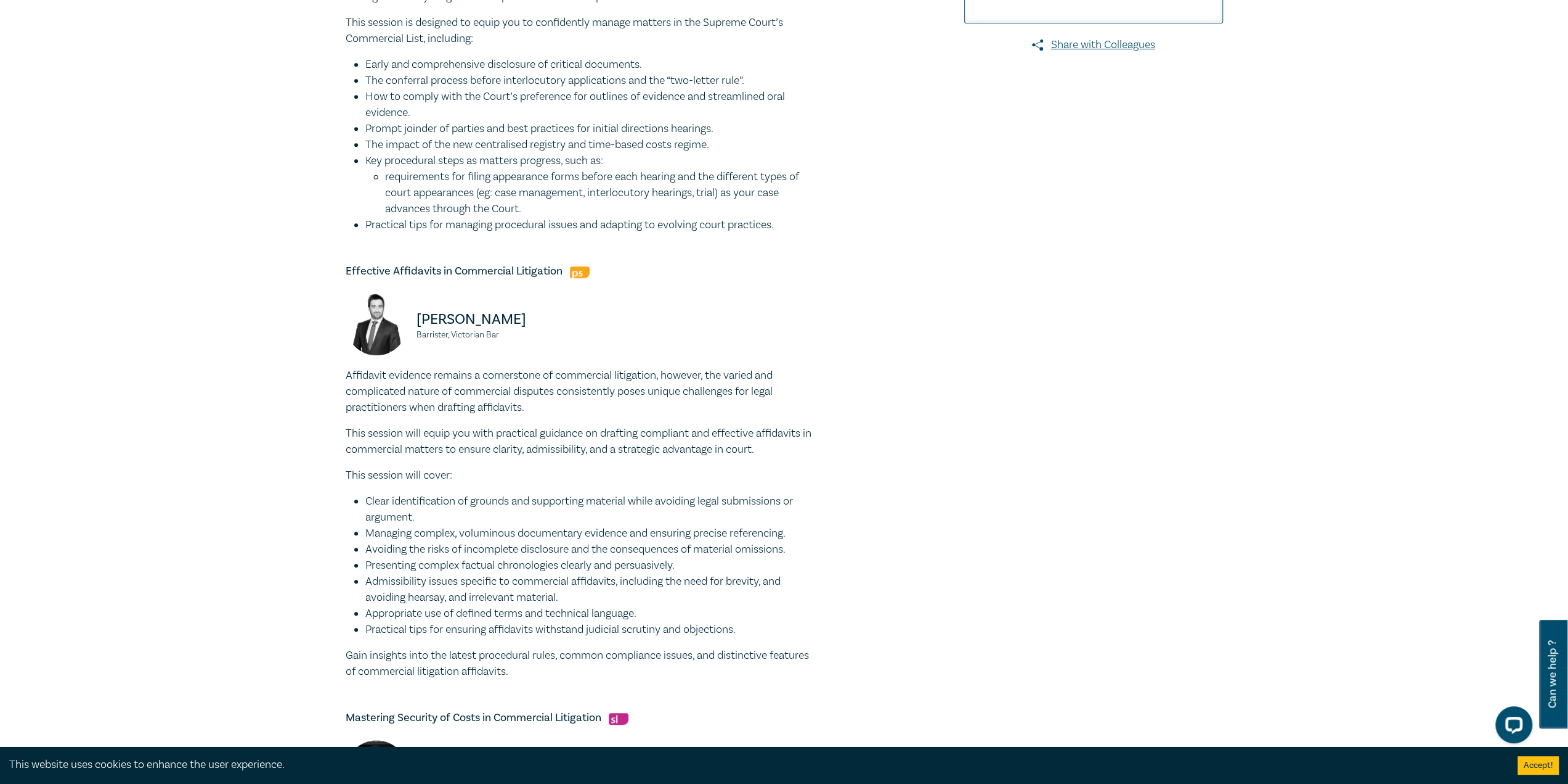
scroll to position [616, 0]
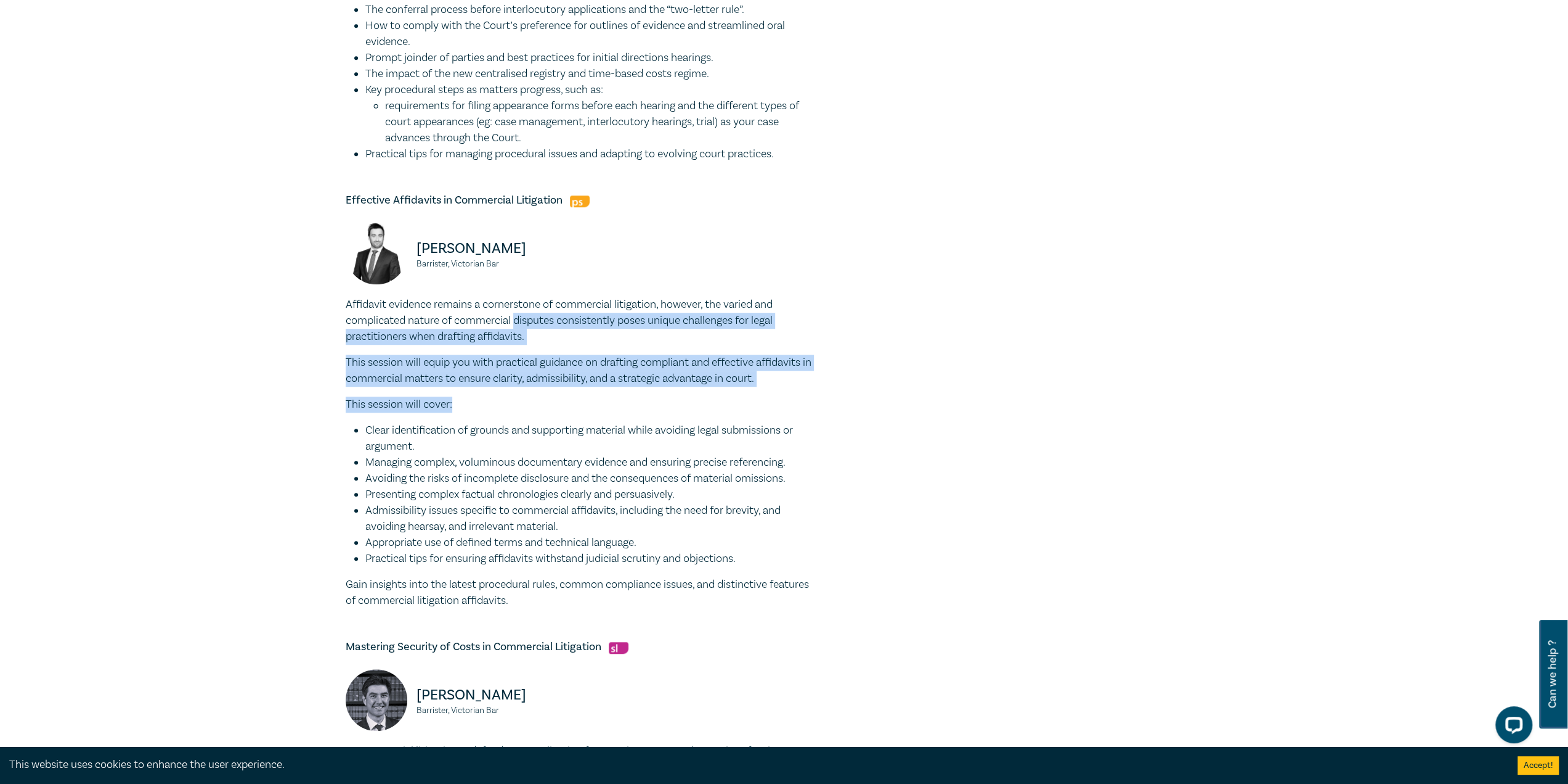
drag, startPoint x: 514, startPoint y: 314, endPoint x: 524, endPoint y: 410, distance: 96.5
click at [524, 410] on div "Affidavit evidence remains a cornerstone of commercial litigation, however, the…" at bounding box center [580, 452] width 469 height 312
click at [524, 410] on p "This session will cover:" at bounding box center [580, 404] width 469 height 16
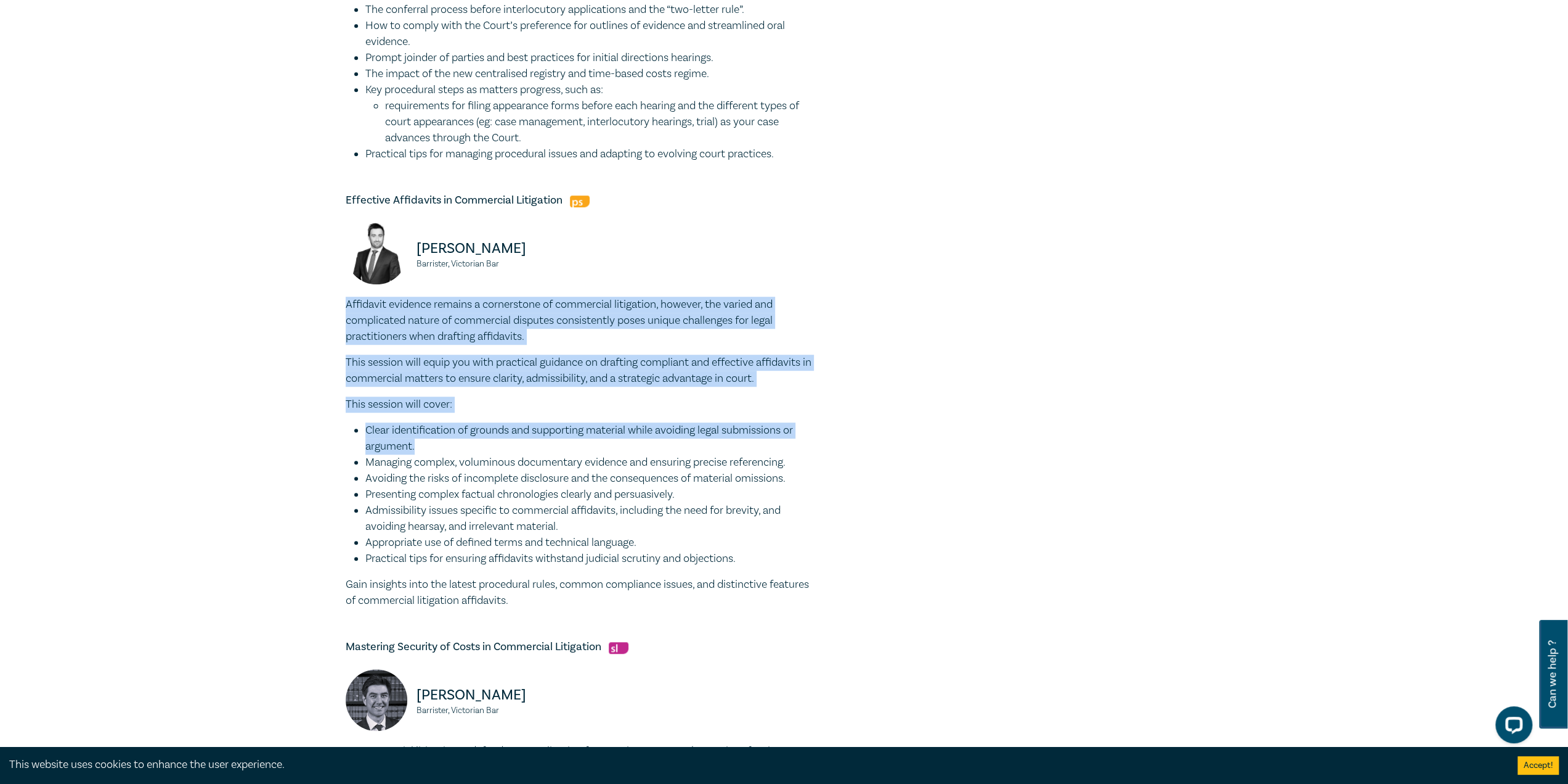
drag, startPoint x: 559, startPoint y: 280, endPoint x: 569, endPoint y: 441, distance: 161.3
click at [569, 441] on div "Effective Affidavits in Commercial Litigation [PERSON_NAME], Victorian Bar Affi…" at bounding box center [580, 400] width 469 height 415
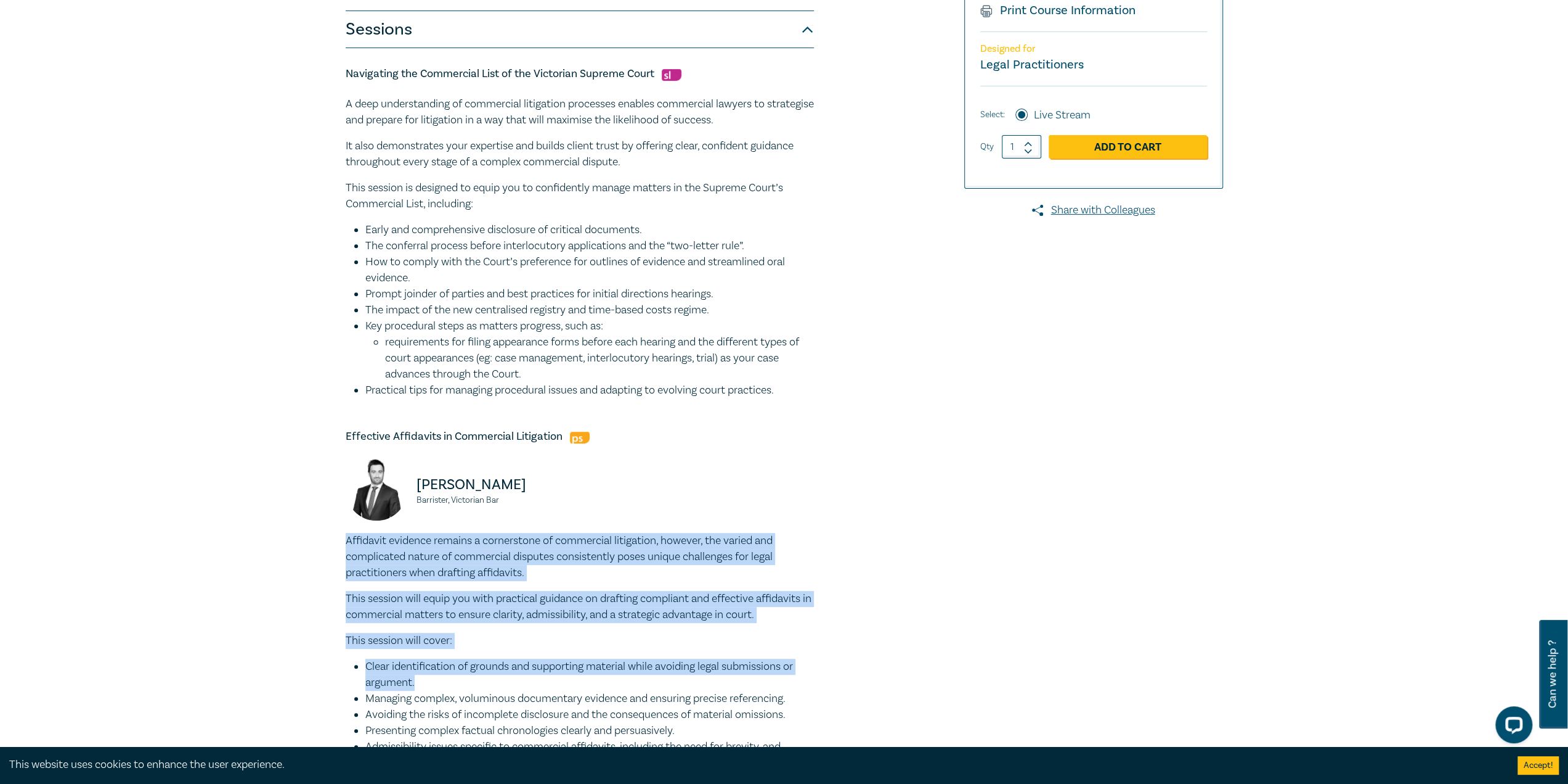
scroll to position [370, 0]
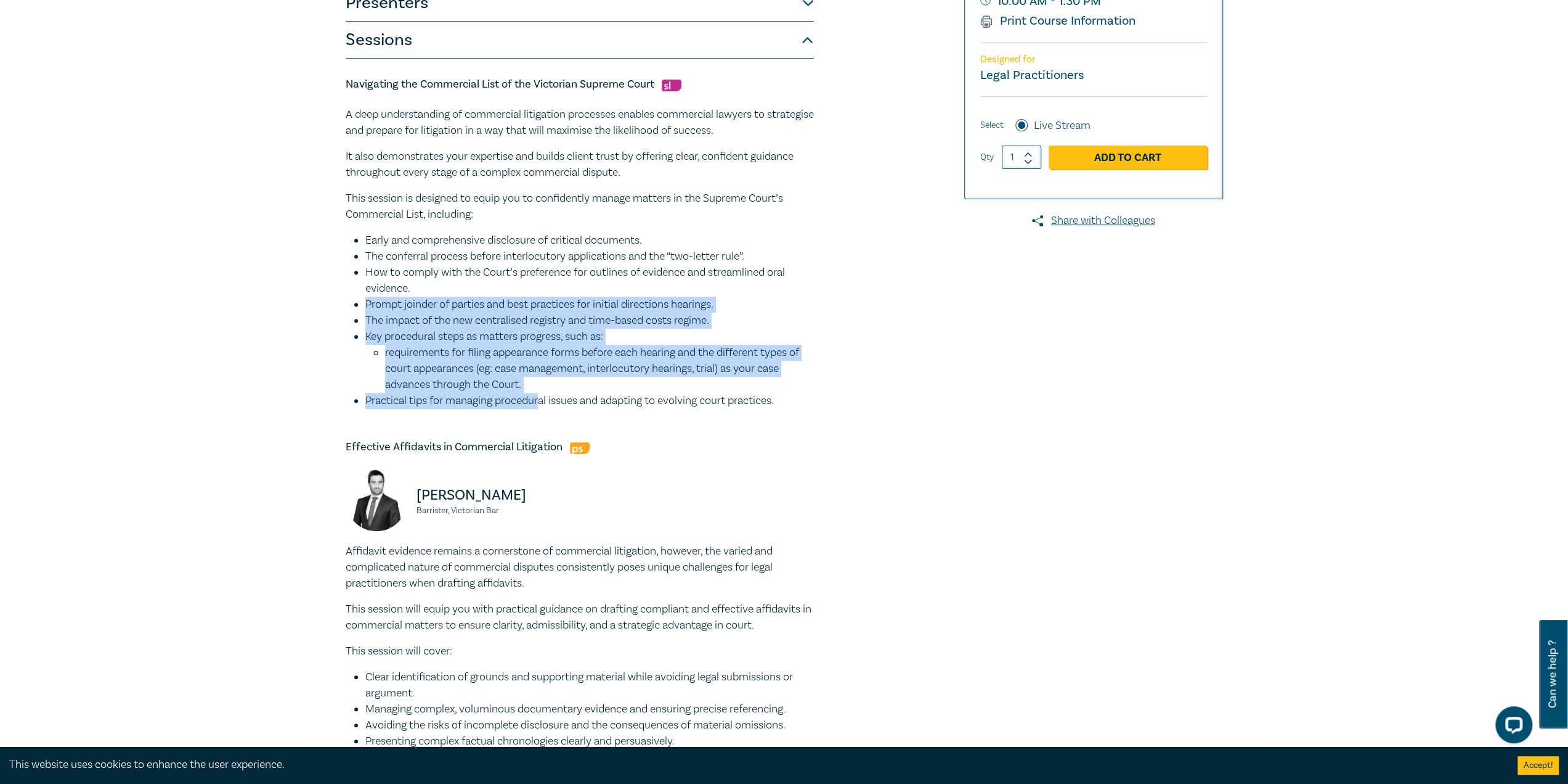
drag, startPoint x: 518, startPoint y: 282, endPoint x: 542, endPoint y: 402, distance: 122.4
click at [542, 402] on ul "Early and comprehensive disclosure of critical documents. The conferral process…" at bounding box center [580, 320] width 469 height 176
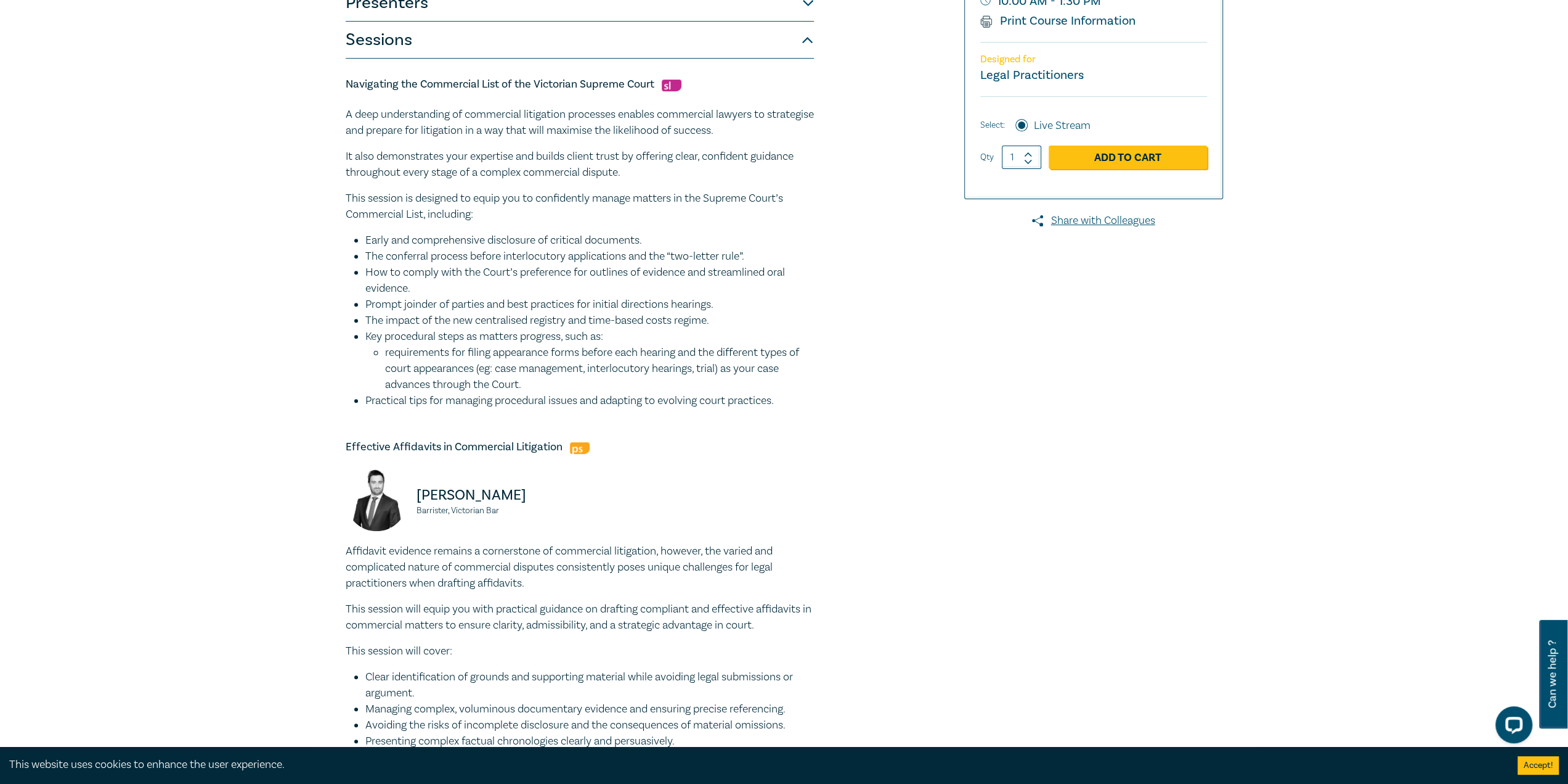
click at [544, 405] on li "Practical tips for managing procedural issues and adapting to evolving court pr…" at bounding box center [590, 400] width 449 height 16
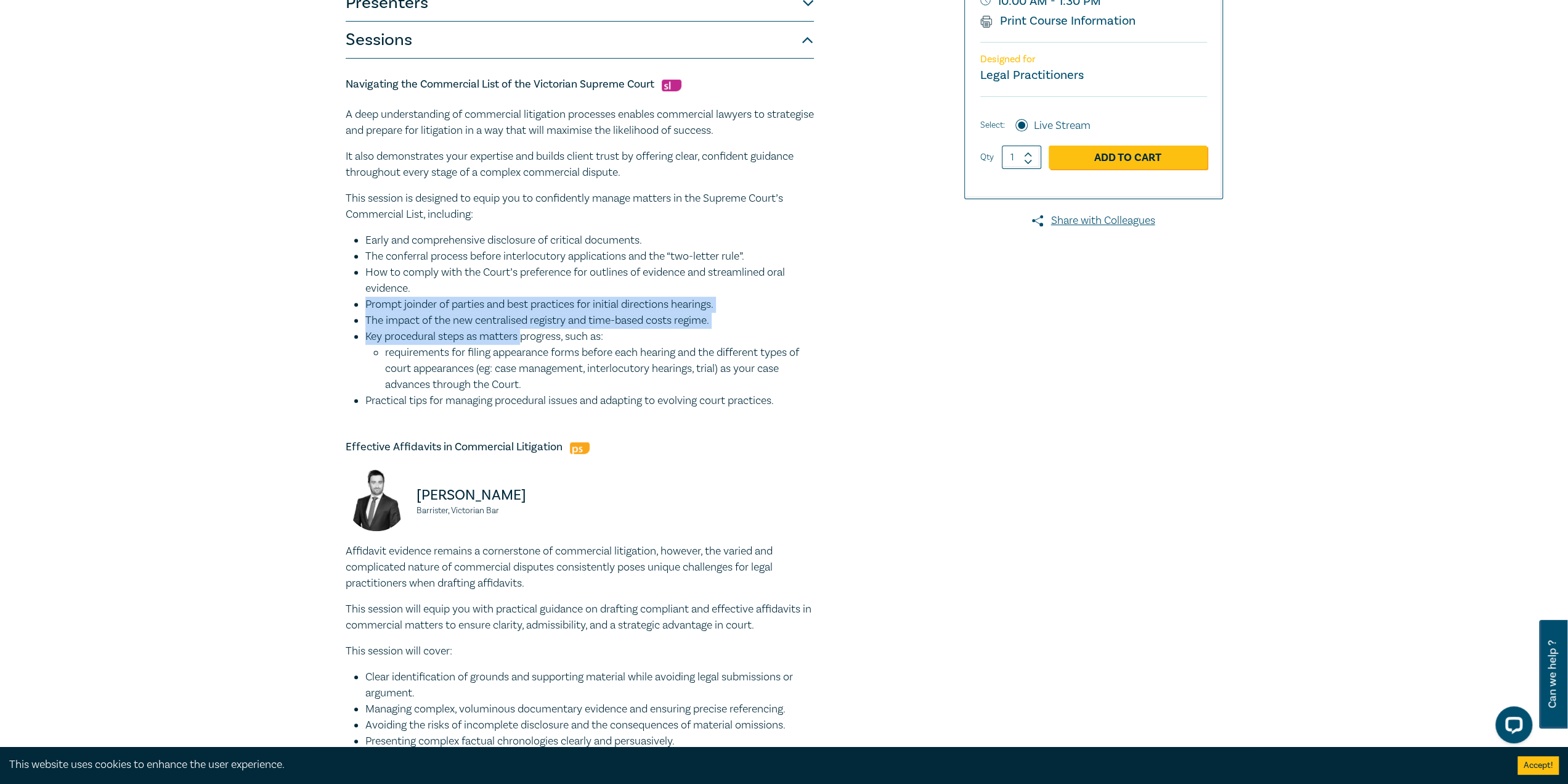
drag, startPoint x: 526, startPoint y: 293, endPoint x: 526, endPoint y: 351, distance: 58.0
click at [525, 348] on ul "Early and comprehensive disclosure of critical documents. The conferral process…" at bounding box center [580, 320] width 469 height 176
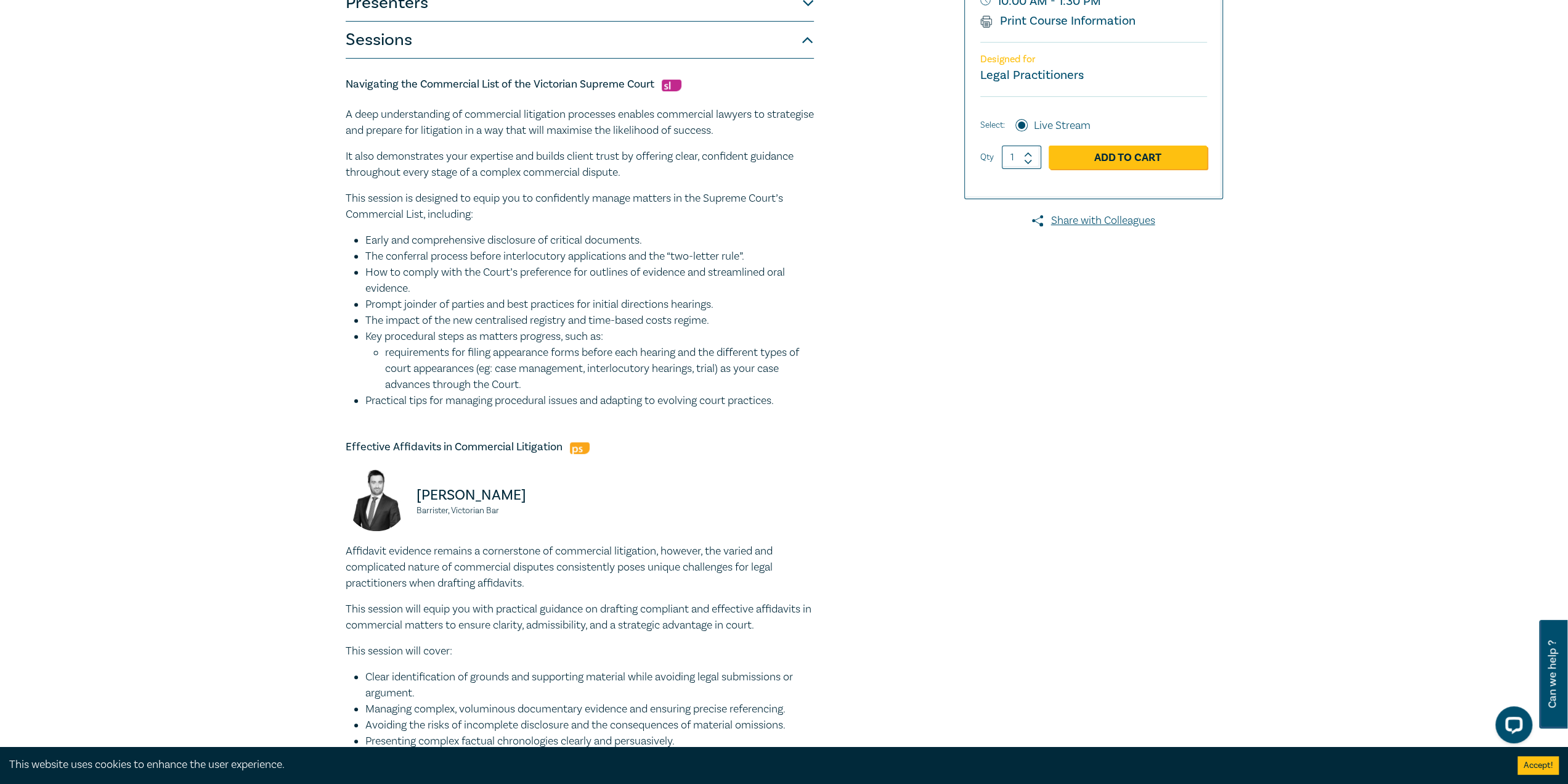
click at [530, 362] on li "requirements for filing appearance forms before each hearing and the different …" at bounding box center [600, 369] width 429 height 48
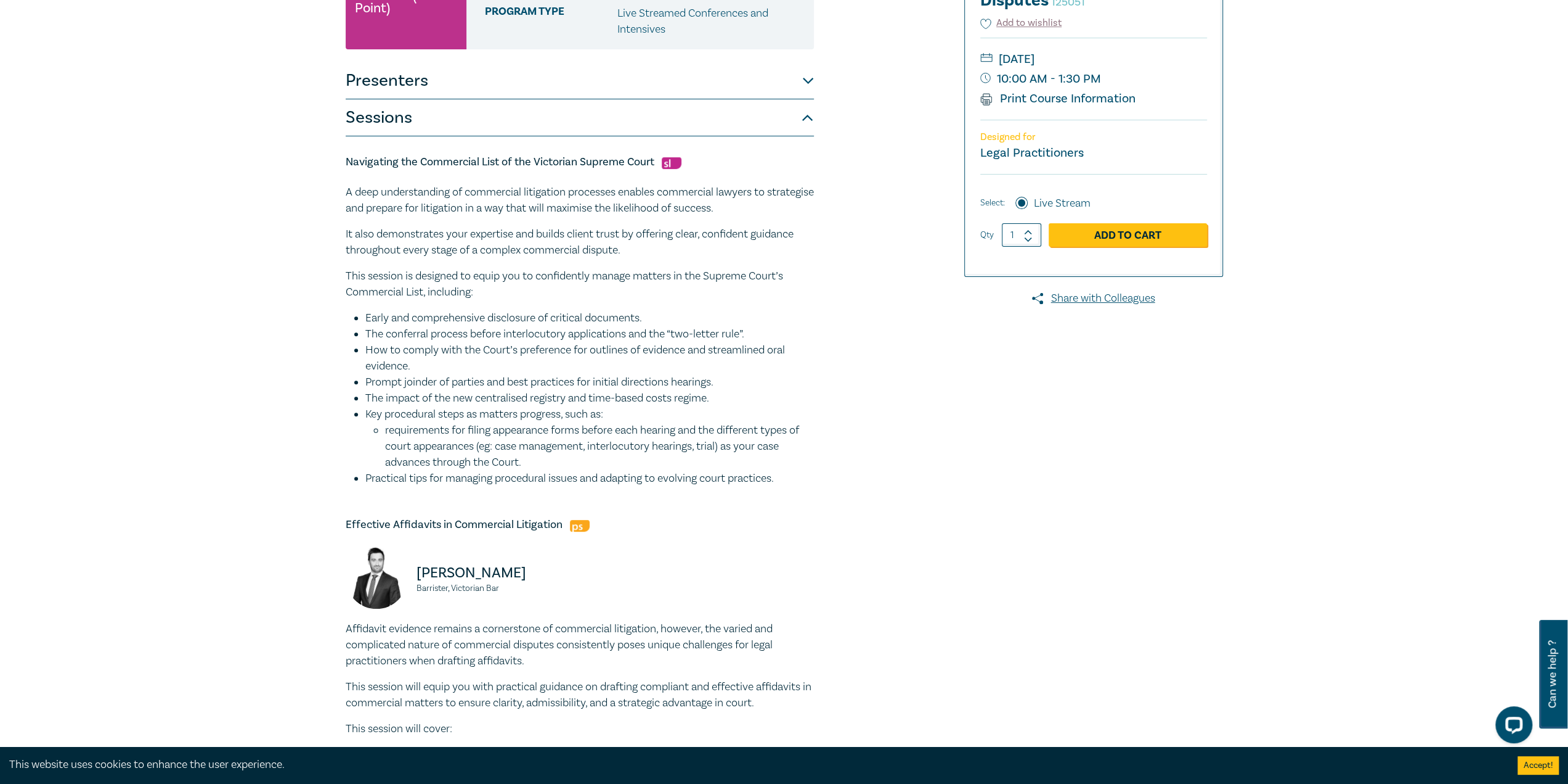
scroll to position [246, 0]
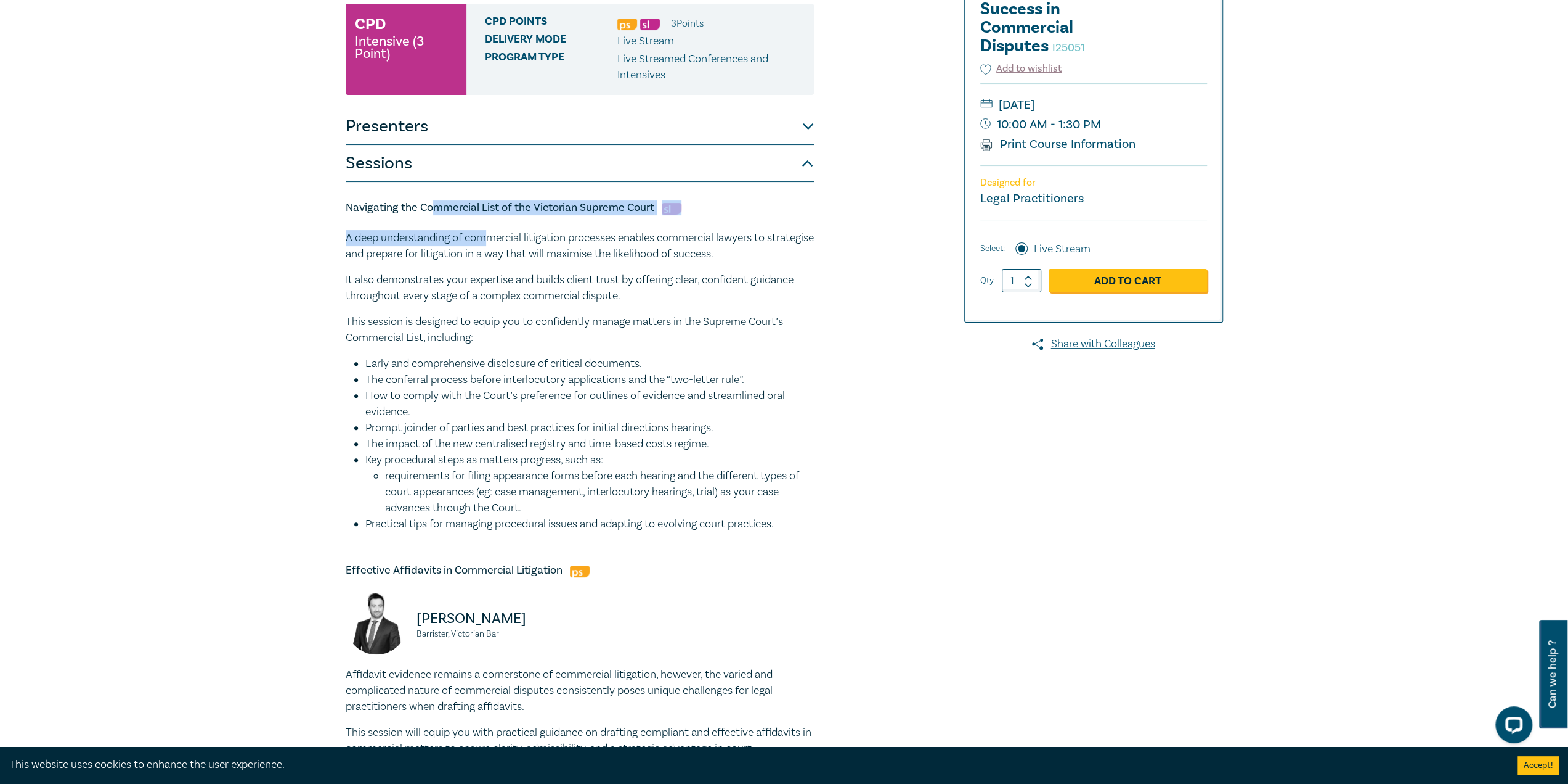
drag, startPoint x: 465, startPoint y: 217, endPoint x: 499, endPoint y: 238, distance: 40.0
click at [497, 236] on div "Navigating the Commercial List of the Victorian Supreme Court A deep understand…" at bounding box center [580, 367] width 469 height 332
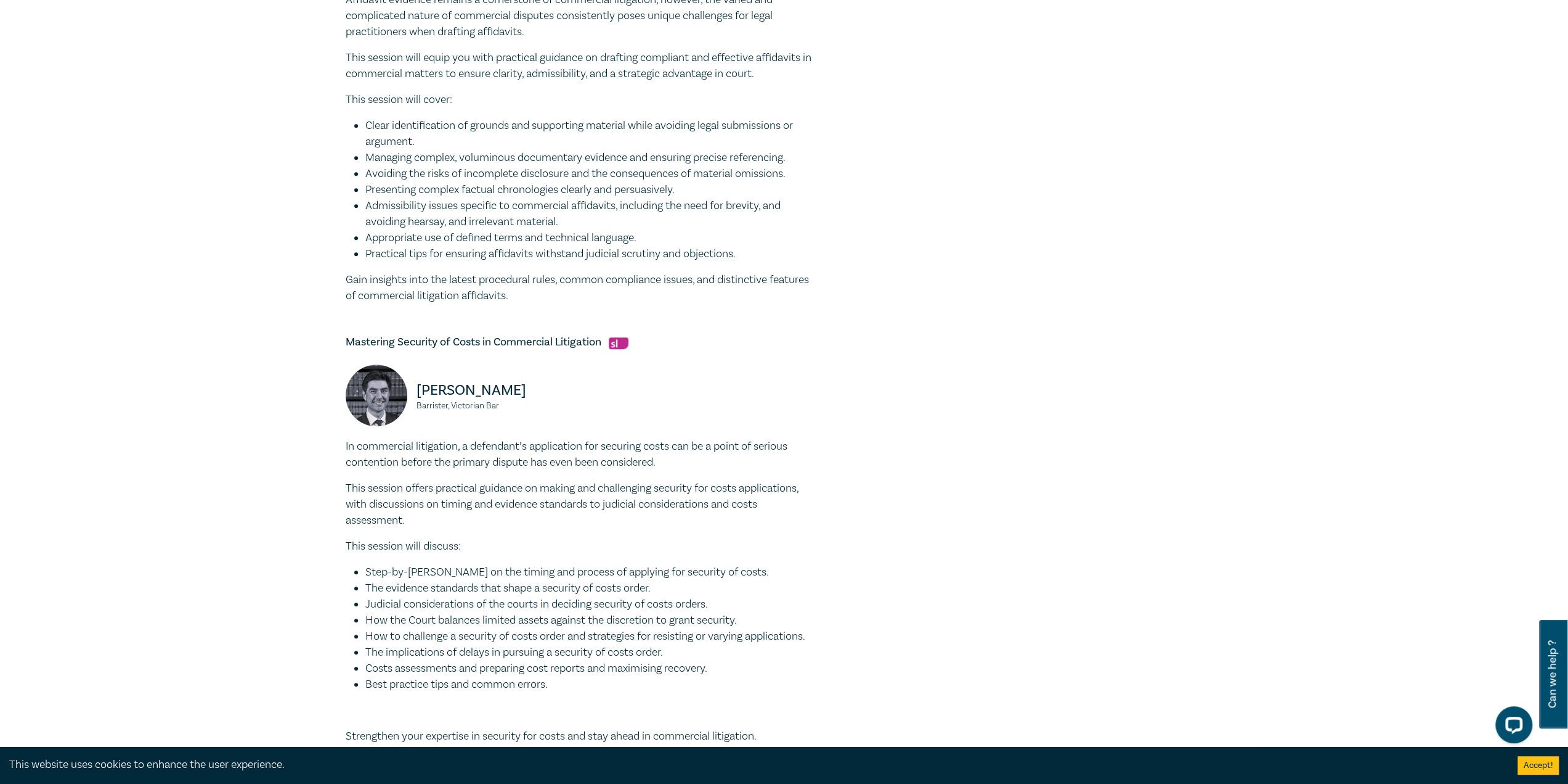
scroll to position [925, 0]
click at [562, 337] on h5 "Mastering Security of Costs in Commercial Litigation" at bounding box center [580, 338] width 469 height 15
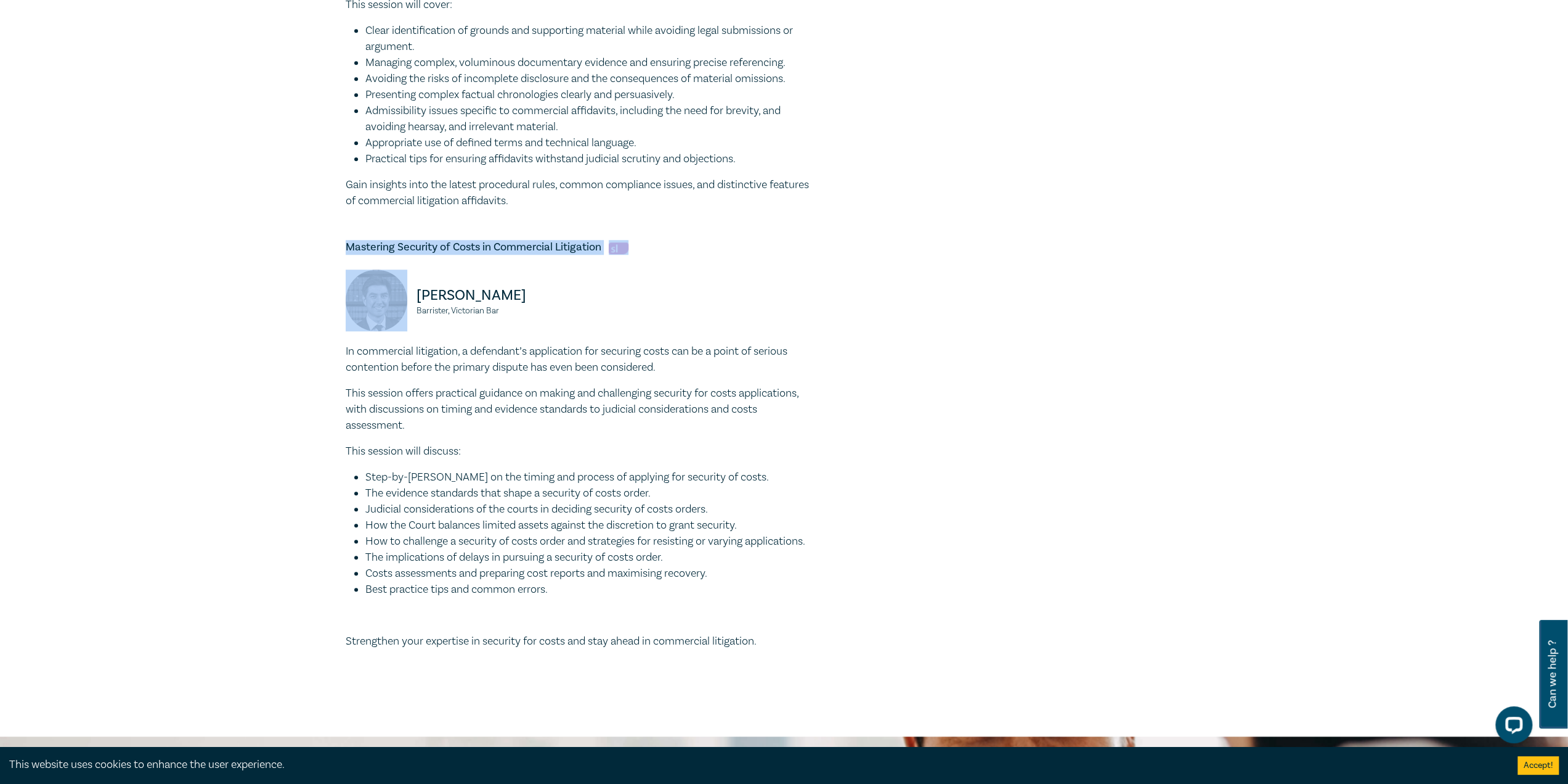
scroll to position [1048, 0]
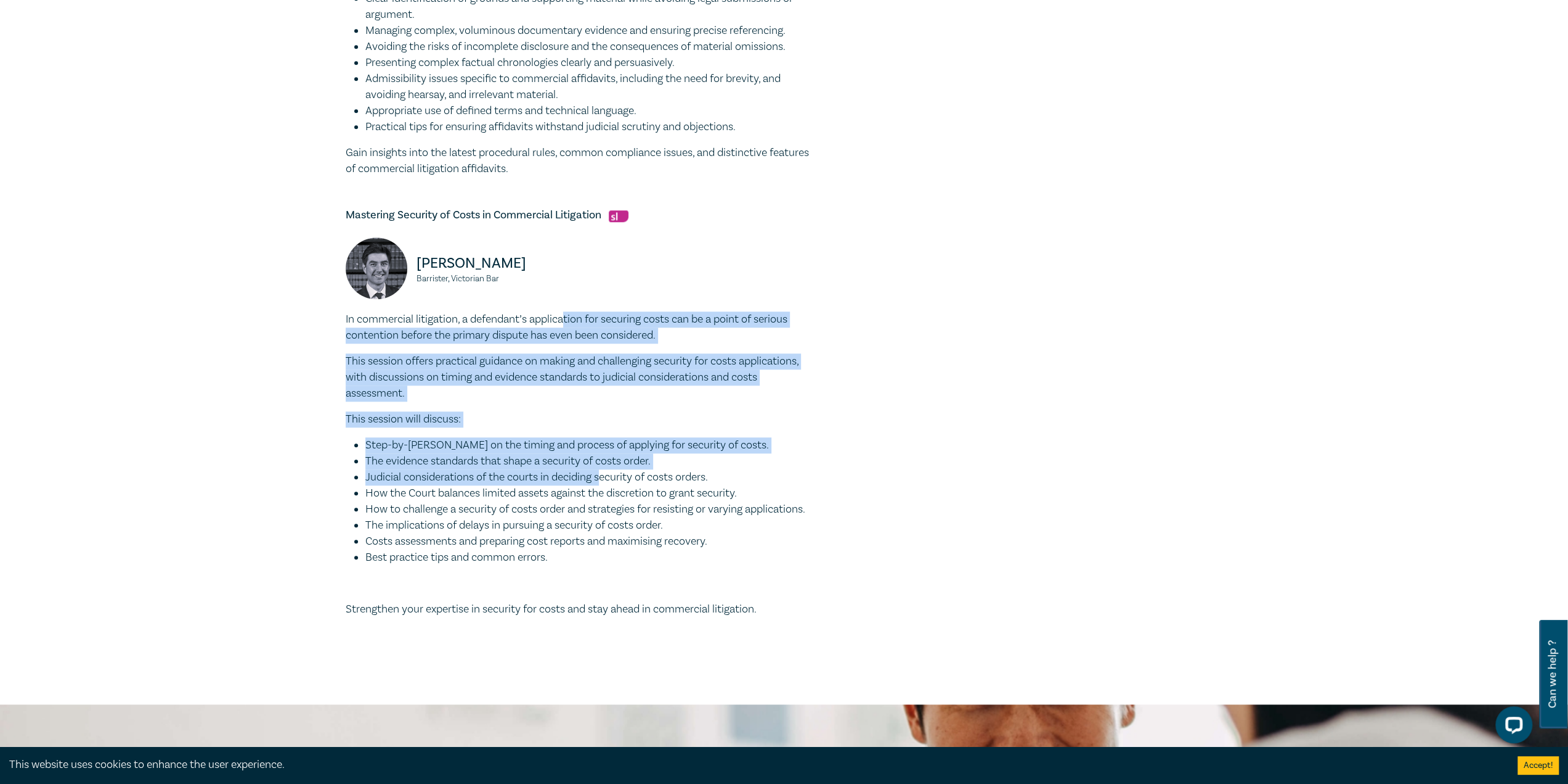
drag, startPoint x: 569, startPoint y: 325, endPoint x: 602, endPoint y: 478, distance: 156.5
click at [602, 482] on div "In commercial litigation, a defendant’s application for securing costs can be a…" at bounding box center [580, 464] width 469 height 306
drag, startPoint x: 602, startPoint y: 478, endPoint x: 602, endPoint y: 470, distance: 8.0
click at [602, 478] on li "Judicial considerations of the courts in deciding security of costs orders." at bounding box center [590, 477] width 449 height 16
click at [602, 436] on div "In commercial litigation, a defendant’s application for securing costs can be a…" at bounding box center [580, 464] width 469 height 306
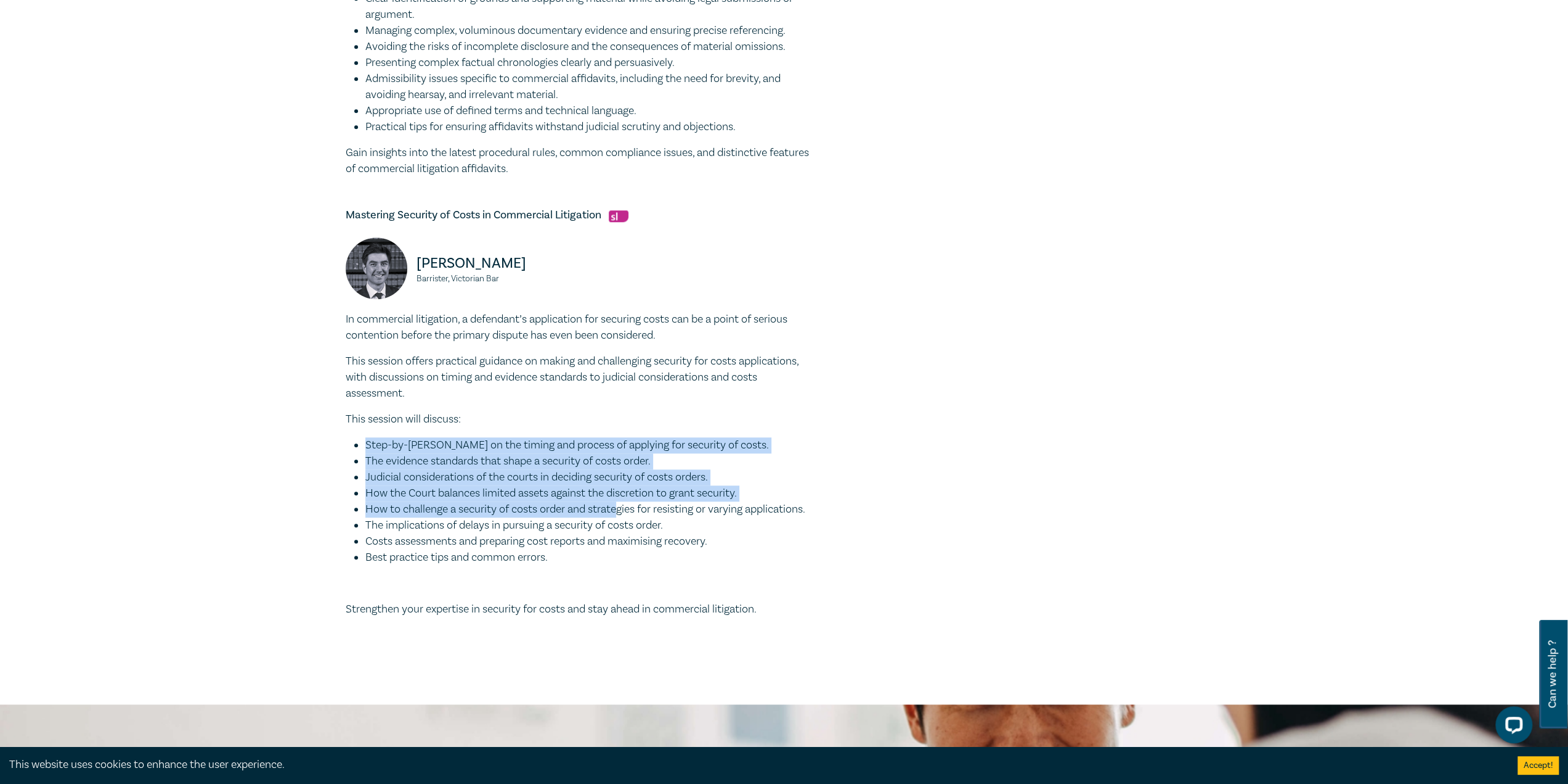
drag, startPoint x: 610, startPoint y: 421, endPoint x: 621, endPoint y: 503, distance: 82.7
click at [621, 504] on div "In commercial litigation, a defendant’s application for securing costs can be a…" at bounding box center [580, 464] width 469 height 306
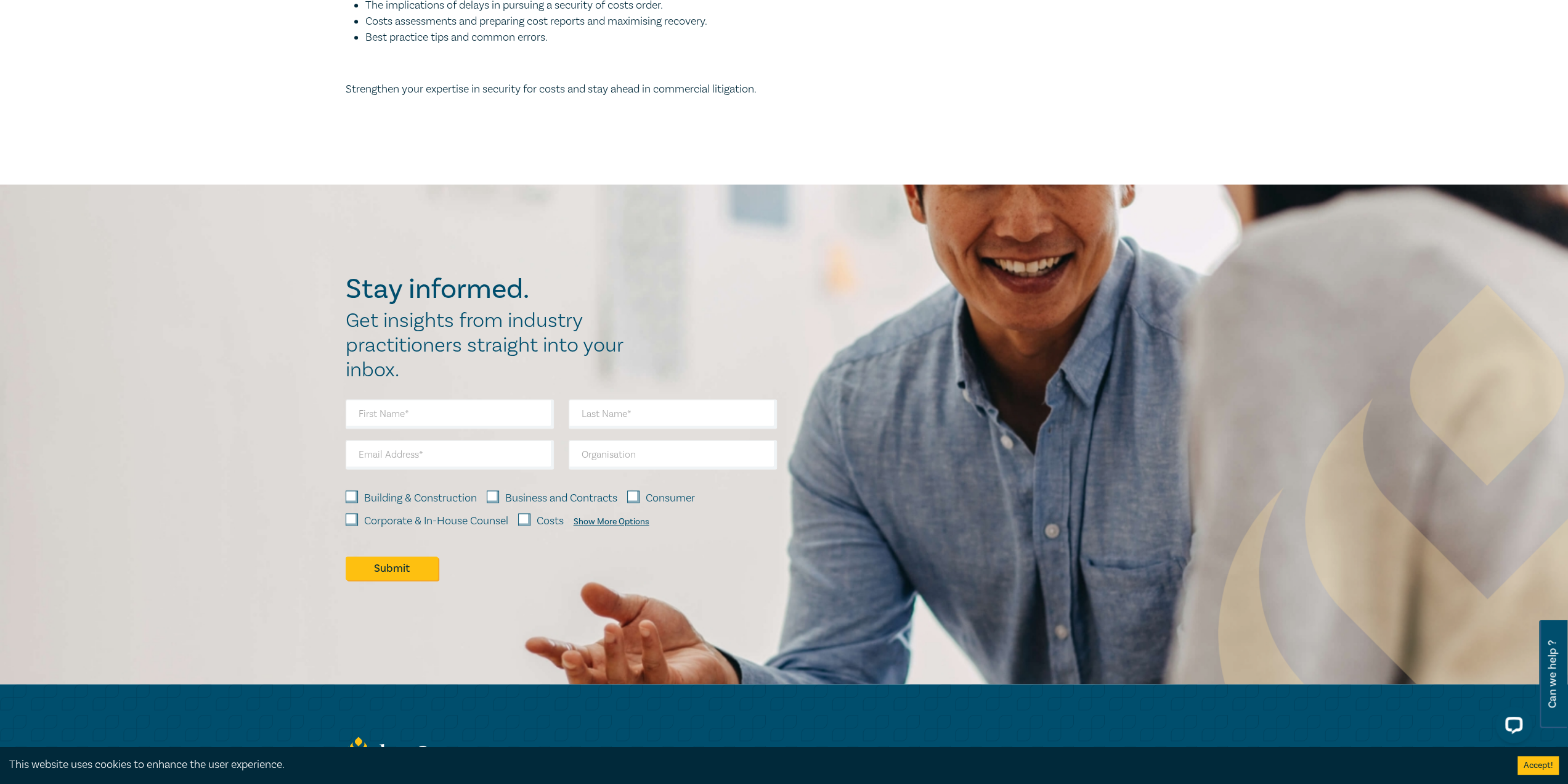
scroll to position [1664, 0]
